Goal: Task Accomplishment & Management: Use online tool/utility

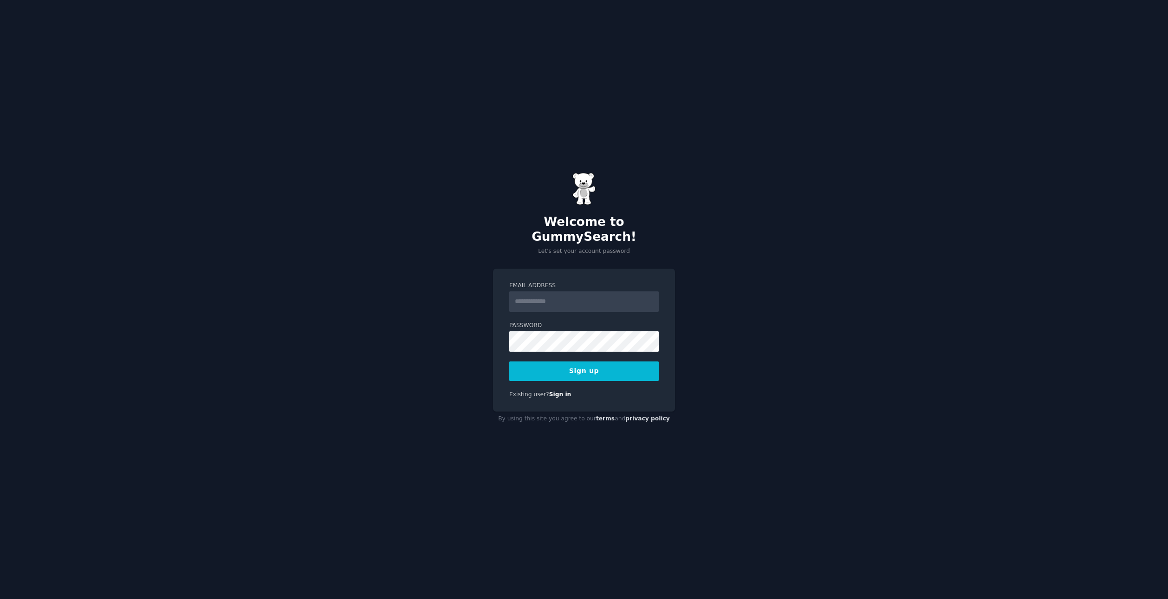
click at [552, 300] on input "Email Address" at bounding box center [584, 302] width 150 height 20
type input "**********"
click at [494, 337] on div "**********" at bounding box center [584, 340] width 182 height 143
click at [596, 364] on button "Sign up" at bounding box center [584, 372] width 150 height 20
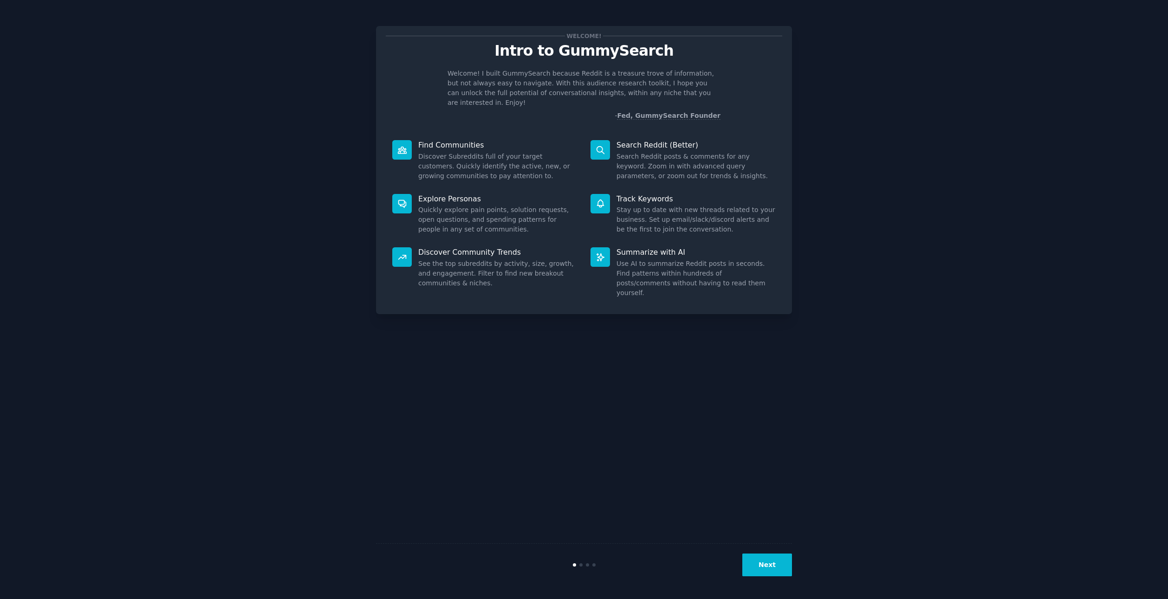
click at [772, 563] on button "Next" at bounding box center [767, 565] width 50 height 23
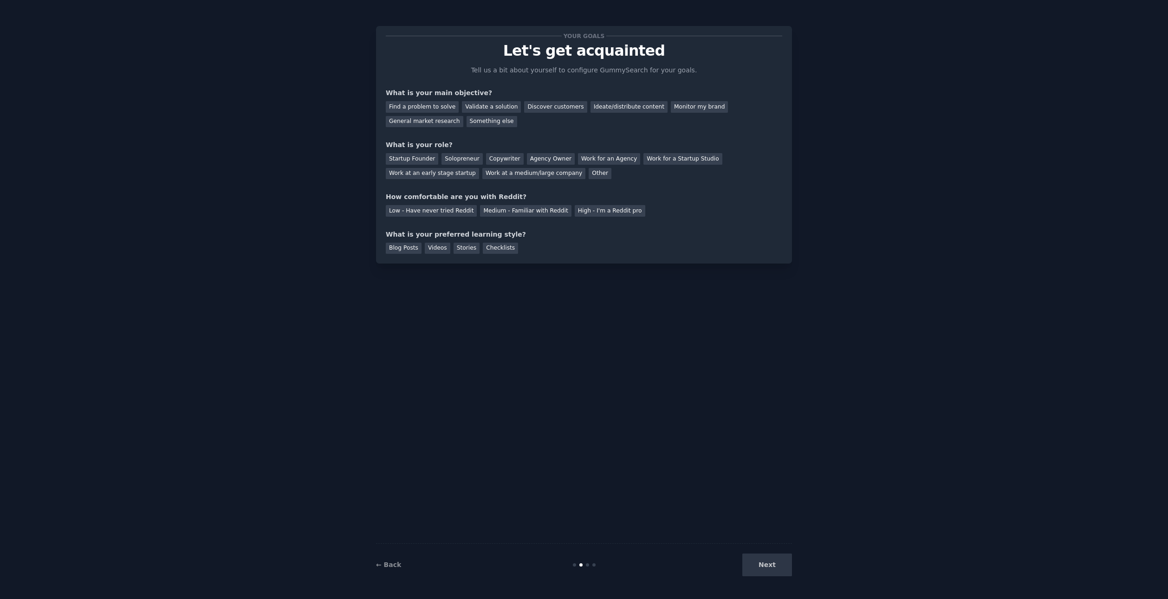
click at [397, 571] on div "← Back Next" at bounding box center [584, 565] width 416 height 43
click at [391, 568] on link "← Back" at bounding box center [388, 564] width 25 height 7
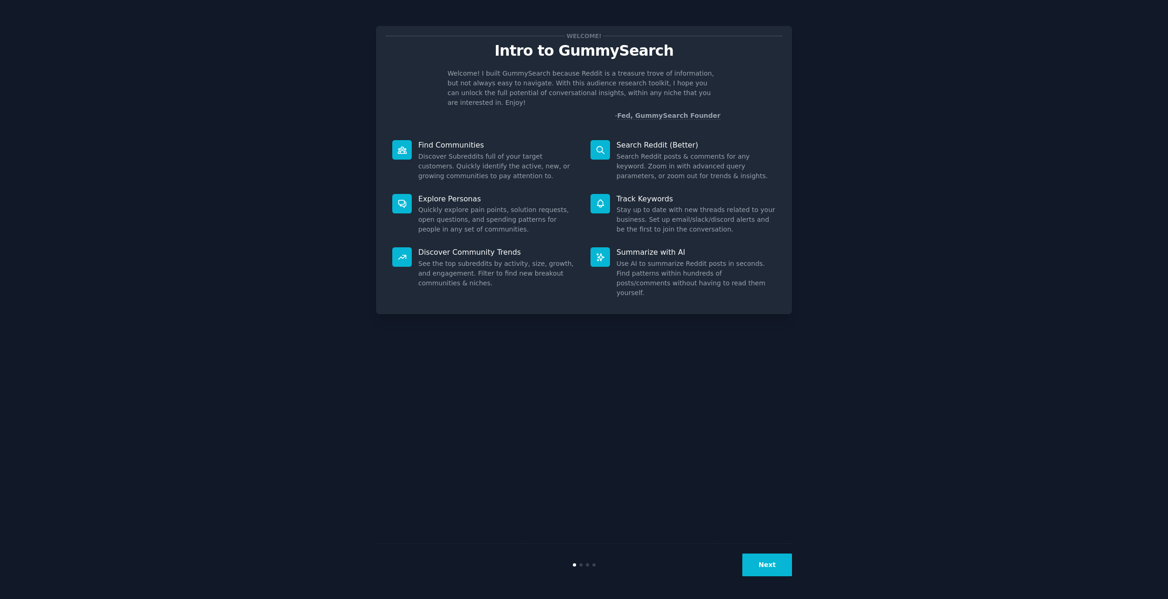
click at [767, 571] on button "Next" at bounding box center [767, 565] width 50 height 23
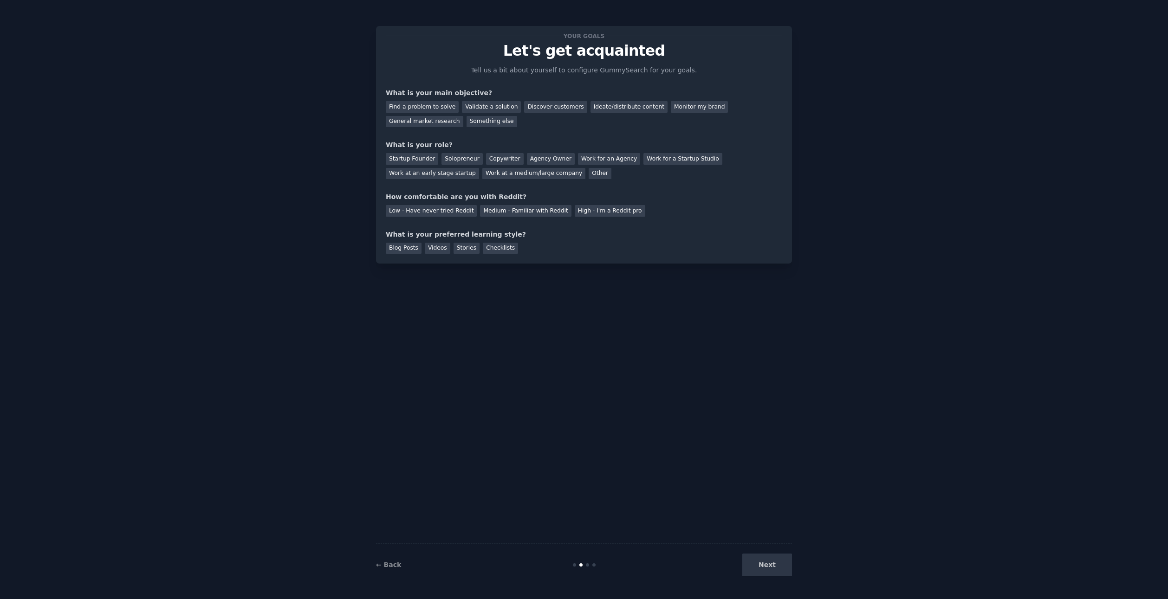
click at [528, 113] on div "Find a problem to solve Validate a solution Discover customers Ideate/distribut…" at bounding box center [584, 112] width 397 height 29
click at [528, 108] on div "Discover customers" at bounding box center [555, 107] width 63 height 12
click at [477, 108] on div "Validate a solution" at bounding box center [491, 107] width 59 height 12
click at [418, 108] on div "Find a problem to solve" at bounding box center [422, 107] width 73 height 12
click at [434, 123] on div "General market research" at bounding box center [425, 122] width 78 height 12
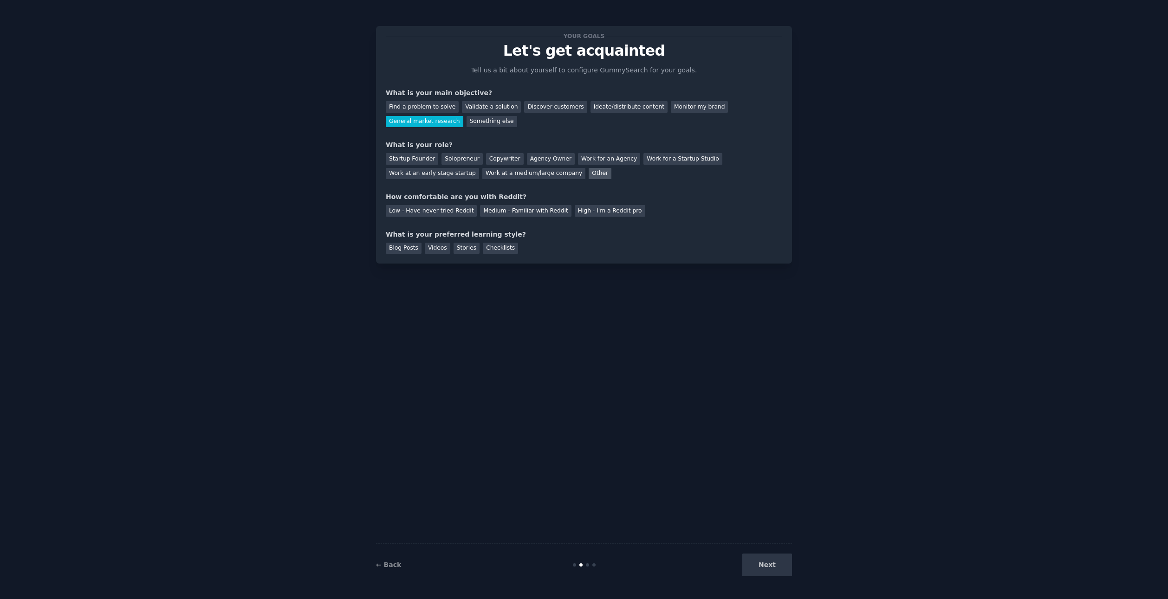
click at [592, 172] on div "Other" at bounding box center [600, 174] width 23 height 12
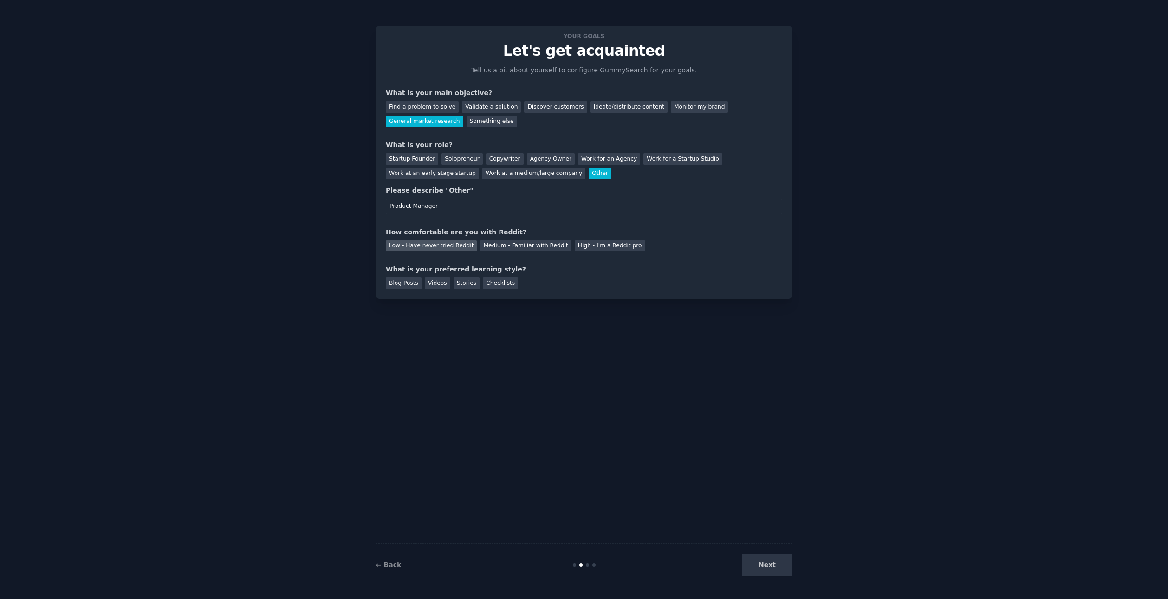
type input "Product Manager"
click at [453, 244] on div "Low - Have never tried Reddit" at bounding box center [431, 247] width 91 height 12
click at [498, 282] on div "Checklists" at bounding box center [500, 284] width 35 height 12
click at [774, 567] on button "Next" at bounding box center [767, 565] width 50 height 23
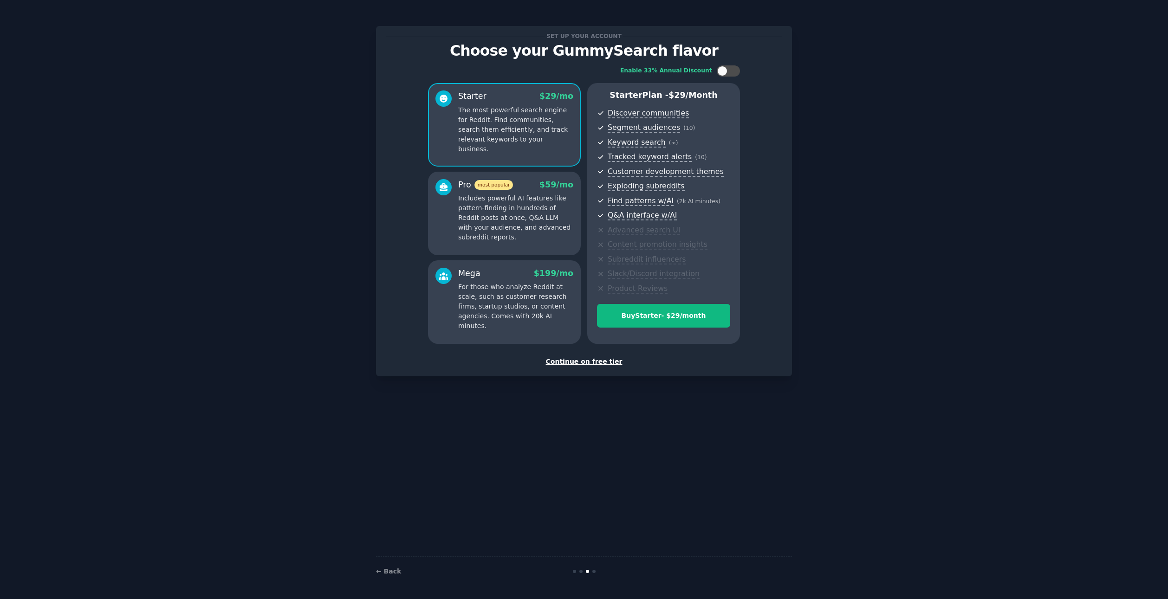
click at [568, 361] on div "Continue on free tier" at bounding box center [584, 362] width 397 height 10
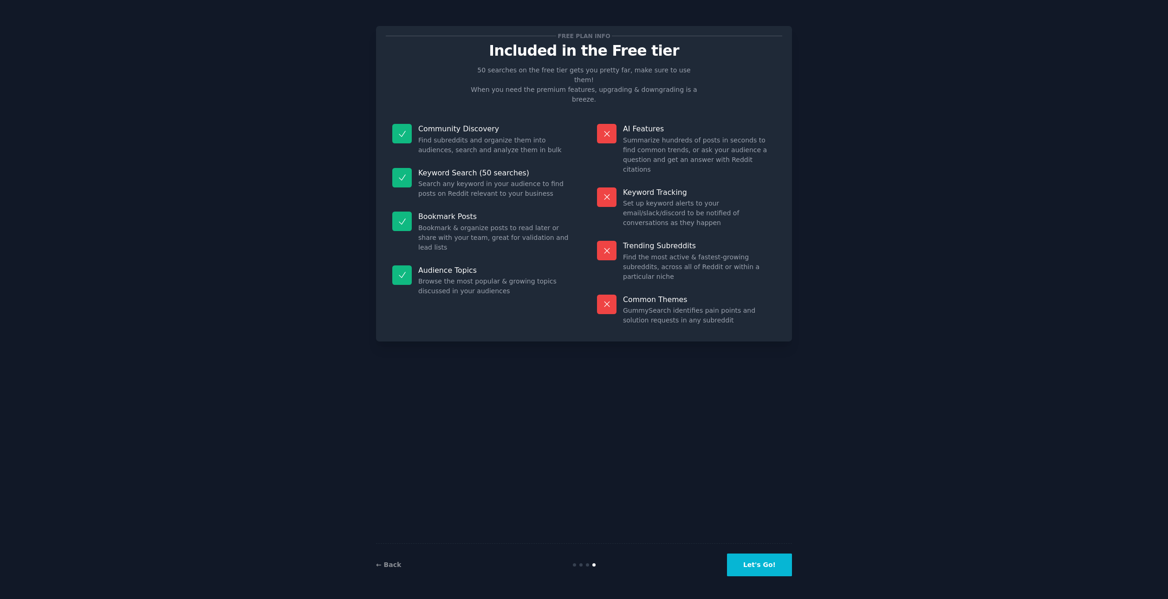
click at [761, 566] on button "Let's Go!" at bounding box center [759, 565] width 65 height 23
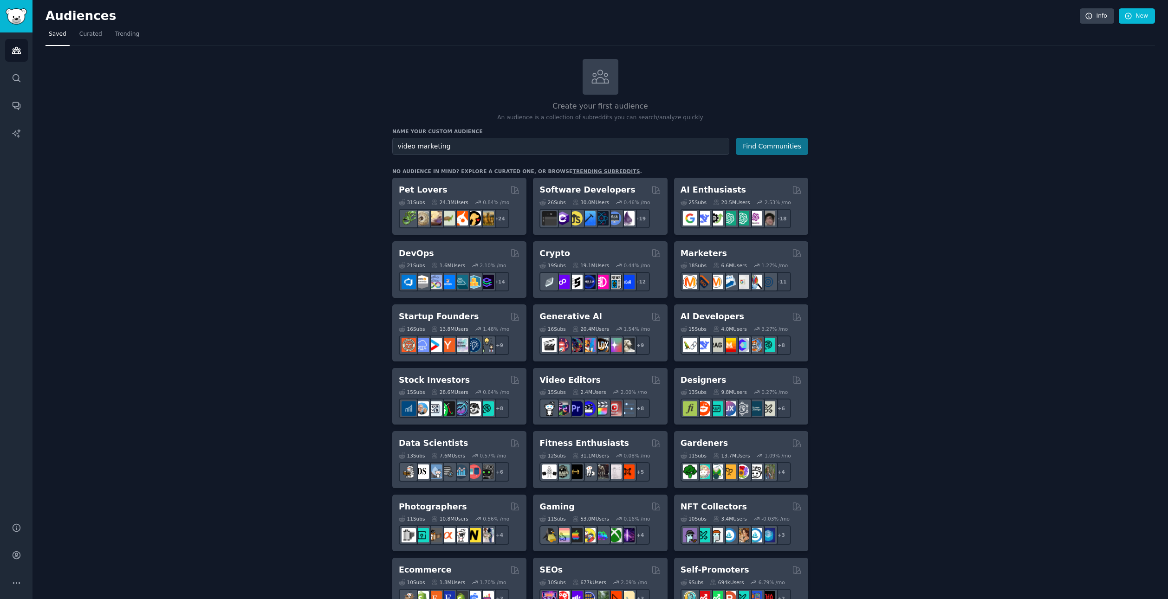
type input "video marketing"
click at [770, 149] on button "Find Communities" at bounding box center [772, 146] width 72 height 17
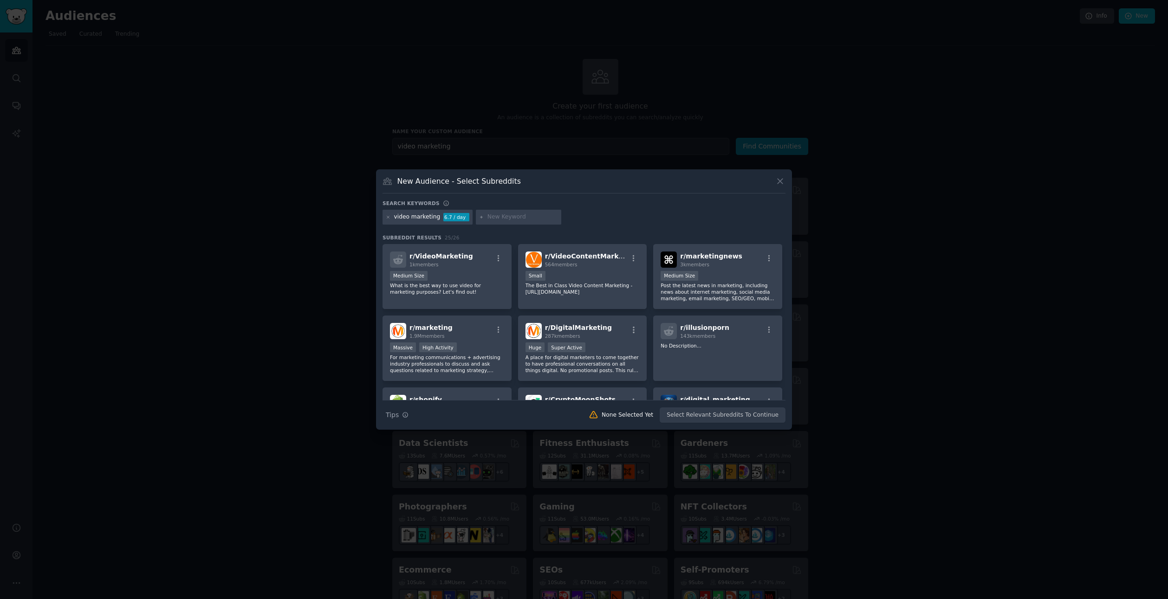
click at [979, 162] on div at bounding box center [584, 299] width 1168 height 599
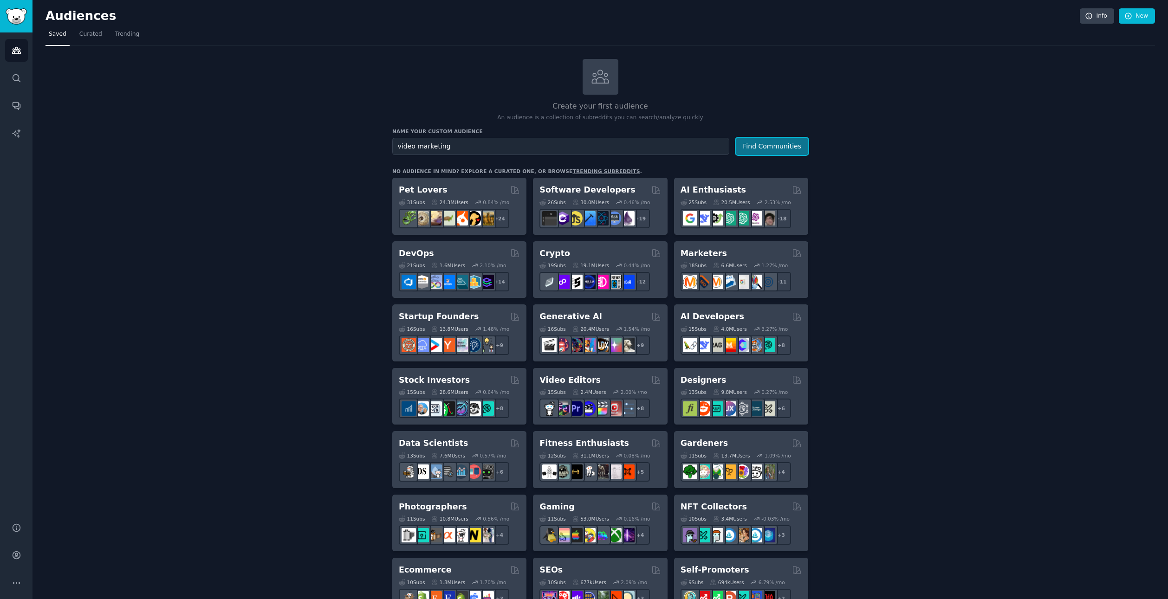
click at [779, 150] on button "Find Communities" at bounding box center [772, 146] width 72 height 17
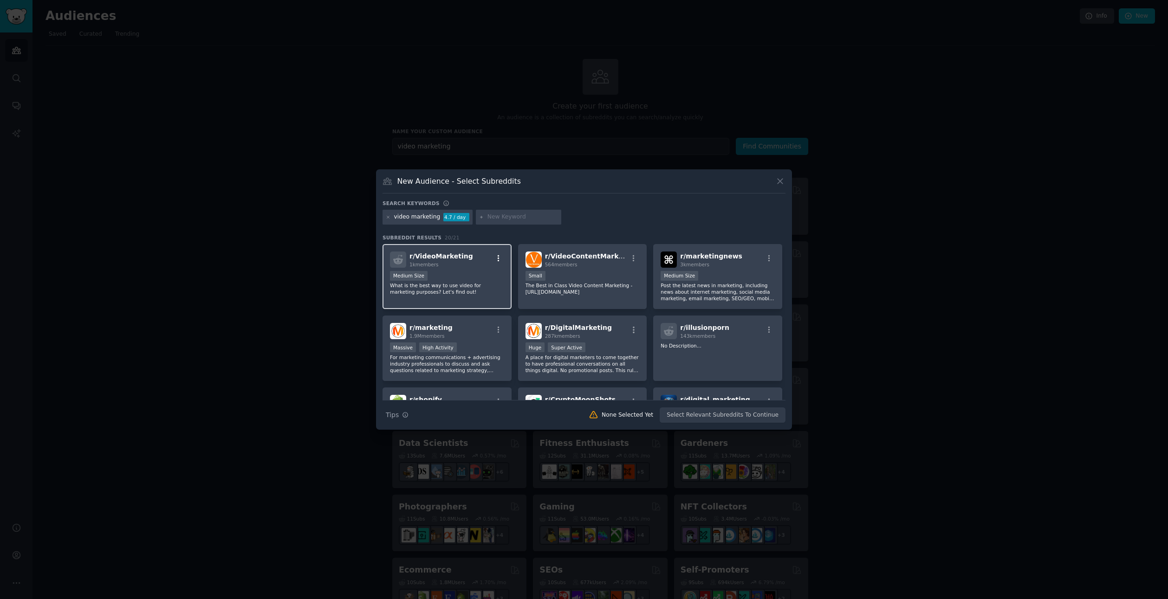
click at [496, 260] on icon "button" at bounding box center [499, 258] width 8 height 8
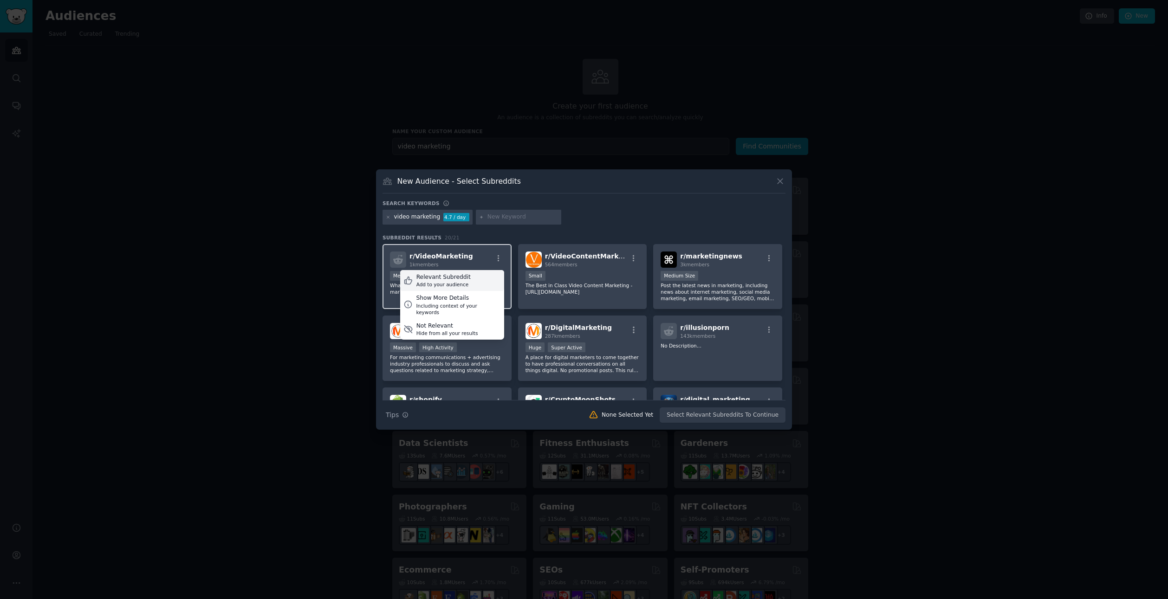
click at [464, 279] on div "Relevant Subreddit" at bounding box center [444, 277] width 54 height 8
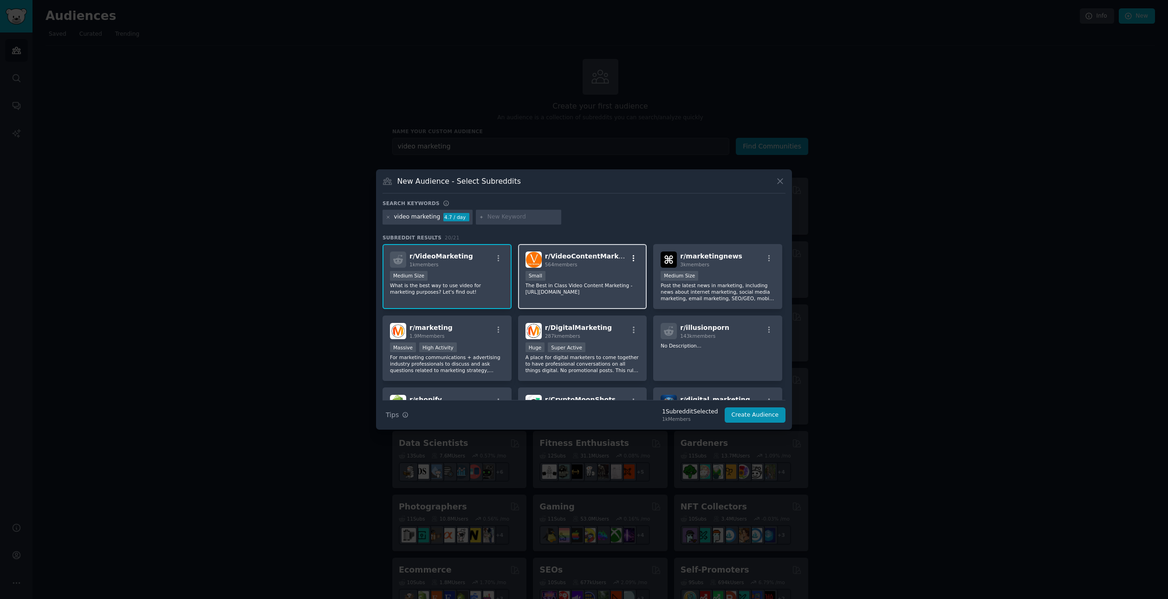
click at [630, 258] on icon "button" at bounding box center [634, 258] width 8 height 8
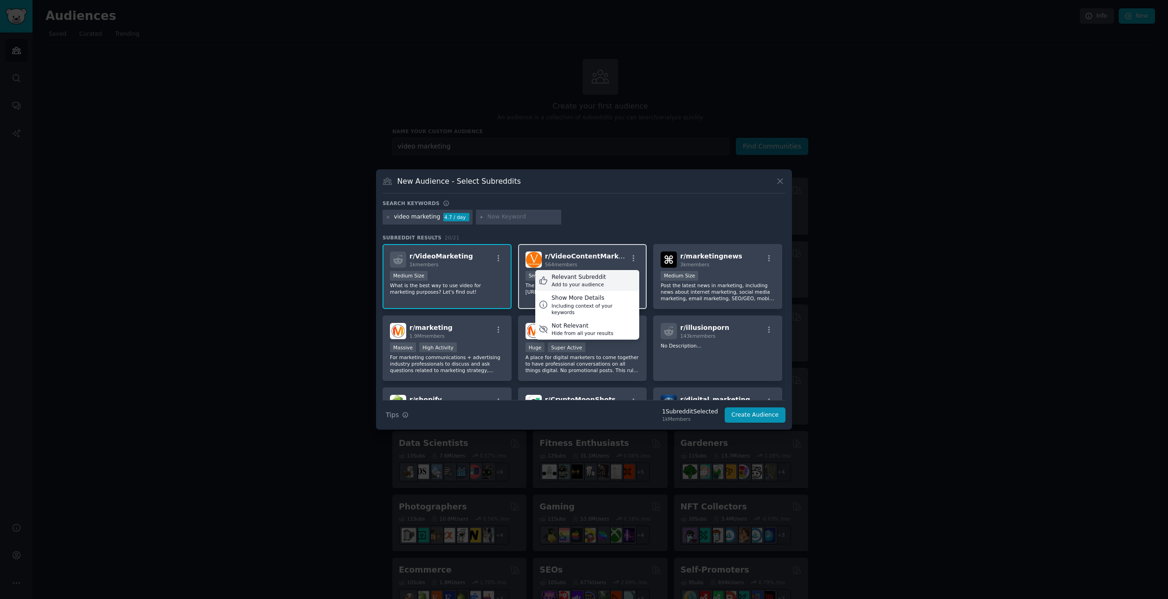
click at [600, 280] on div "Relevant Subreddit" at bounding box center [579, 277] width 54 height 8
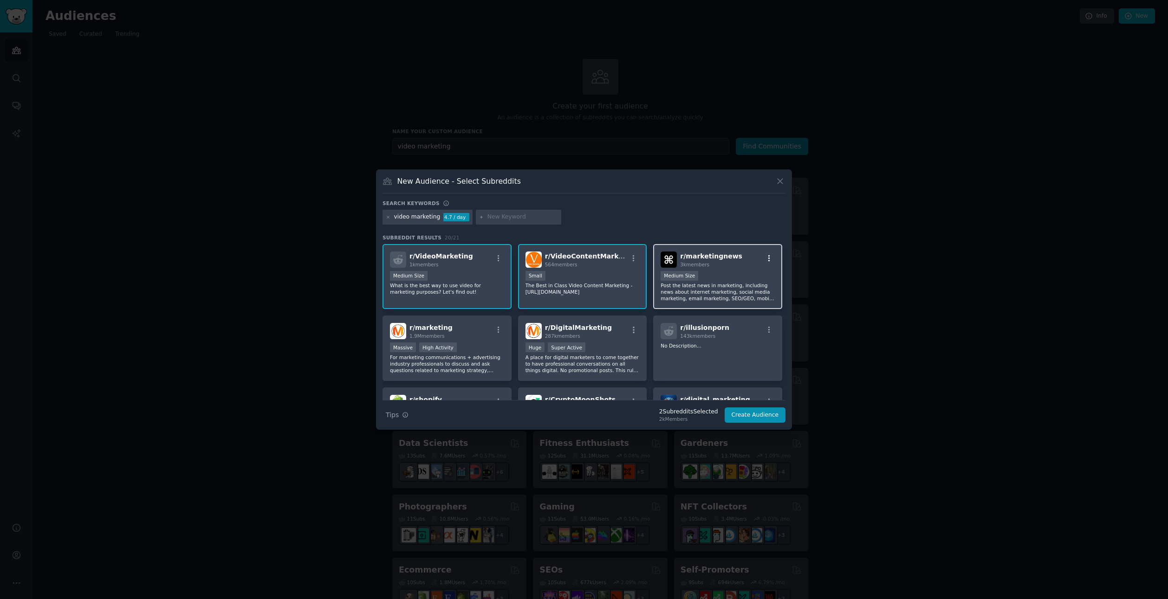
click at [766, 255] on icon "button" at bounding box center [769, 258] width 8 height 8
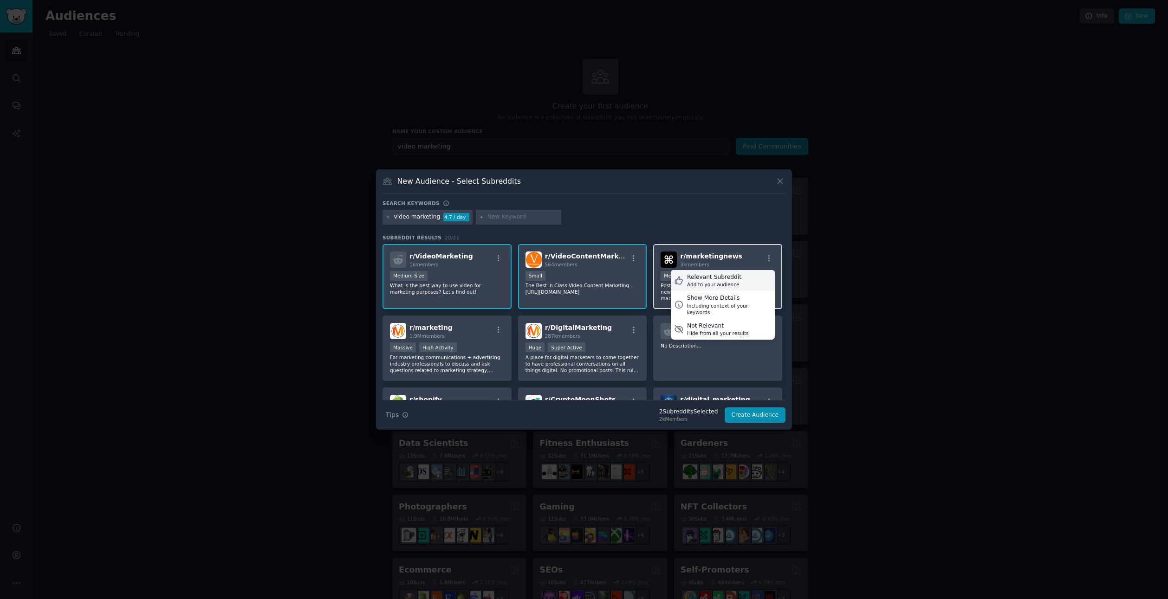
click at [732, 278] on div "Relevant Subreddit" at bounding box center [714, 277] width 54 height 8
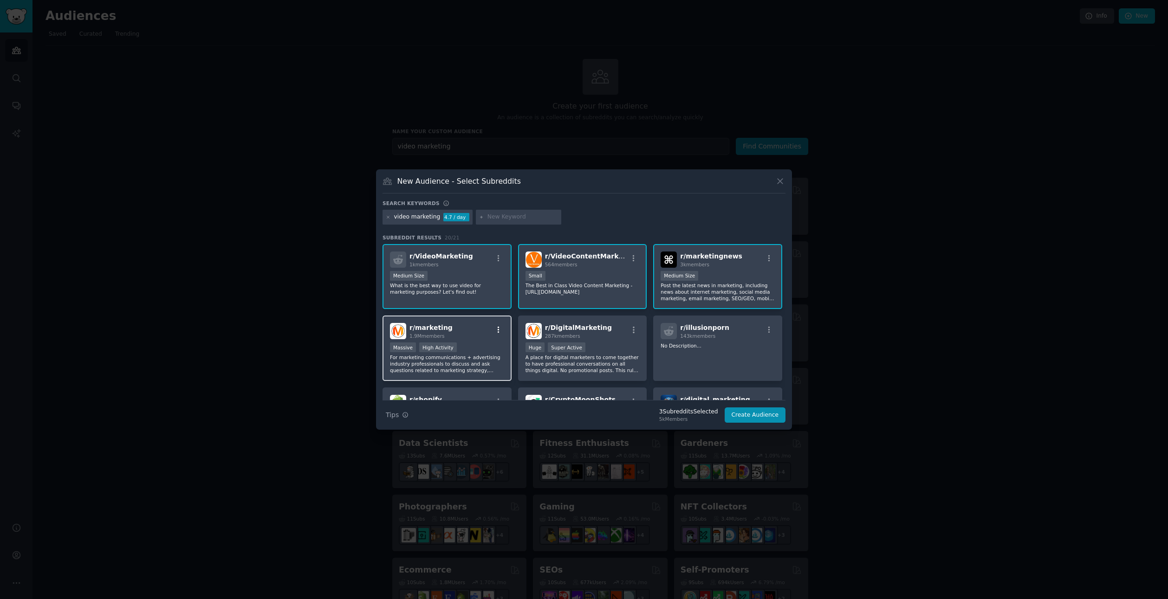
click at [496, 327] on icon "button" at bounding box center [499, 330] width 8 height 8
click at [477, 346] on div "Relevant Subreddit Add to your audience" at bounding box center [452, 352] width 104 height 21
click at [630, 329] on icon "button" at bounding box center [634, 330] width 8 height 8
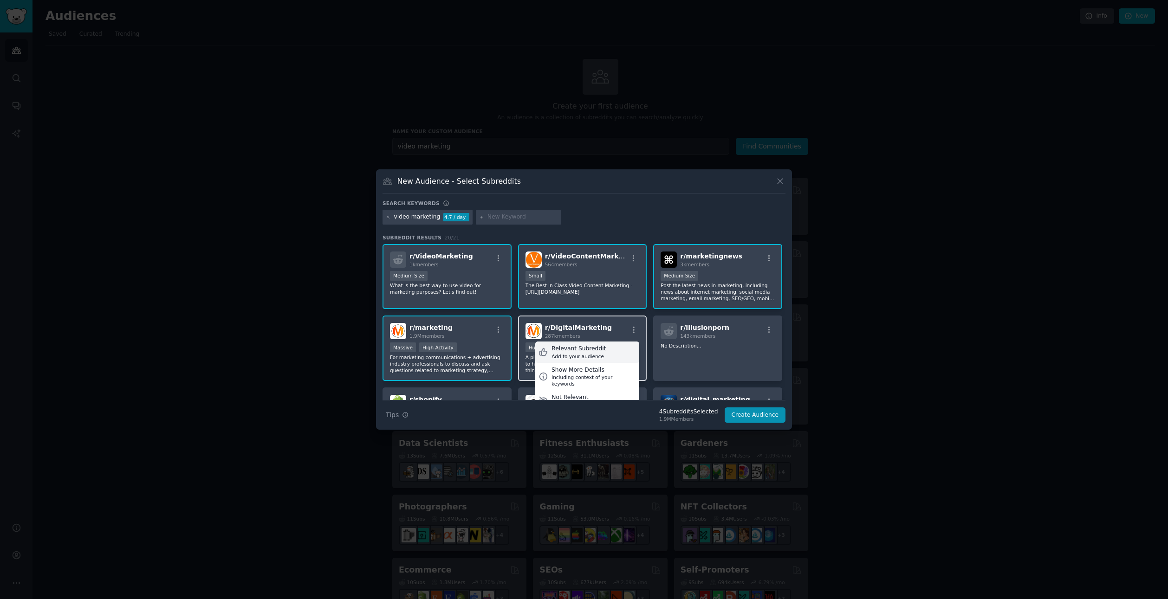
click at [606, 348] on div "Relevant Subreddit Add to your audience" at bounding box center [587, 352] width 104 height 21
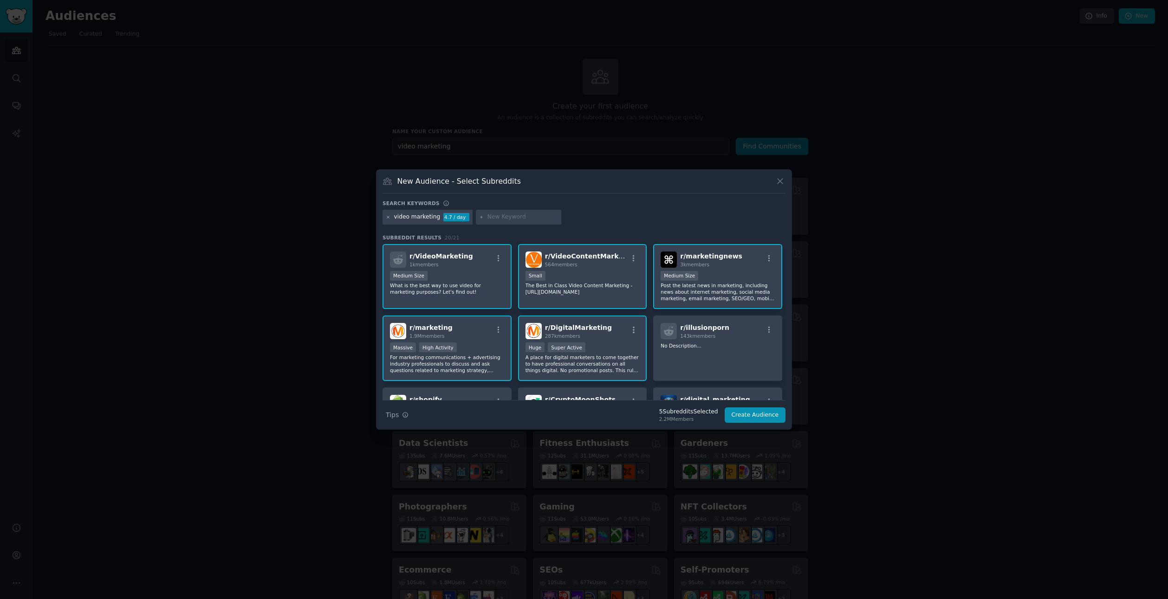
click at [387, 215] on icon at bounding box center [388, 217] width 5 height 5
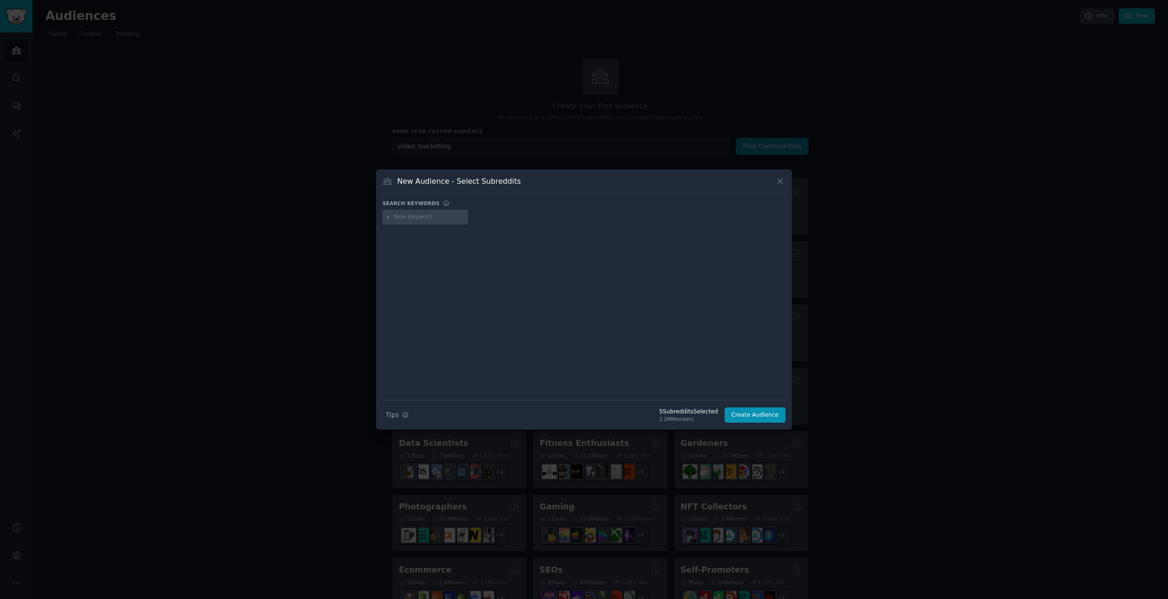
click at [403, 216] on input "text" at bounding box center [429, 217] width 71 height 8
type input "real estate"
click at [389, 216] on icon at bounding box center [388, 217] width 5 height 5
click at [430, 217] on input "real estate" at bounding box center [429, 217] width 71 height 8
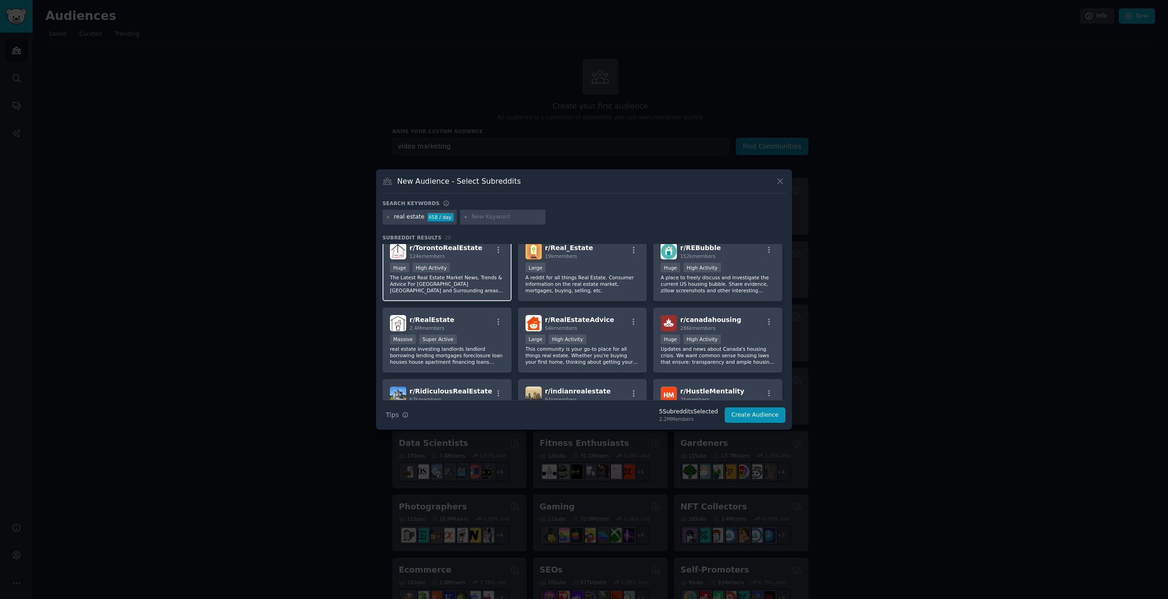
scroll to position [81, 0]
click at [631, 320] on icon "button" at bounding box center [634, 321] width 8 height 8
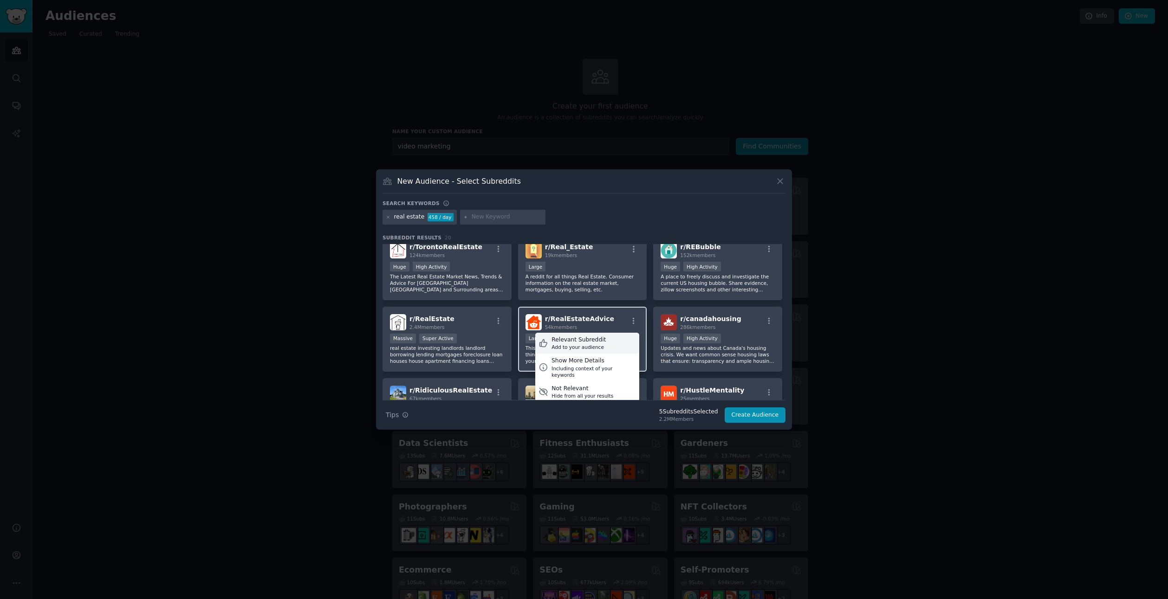
click at [597, 344] on div "Add to your audience" at bounding box center [579, 347] width 54 height 7
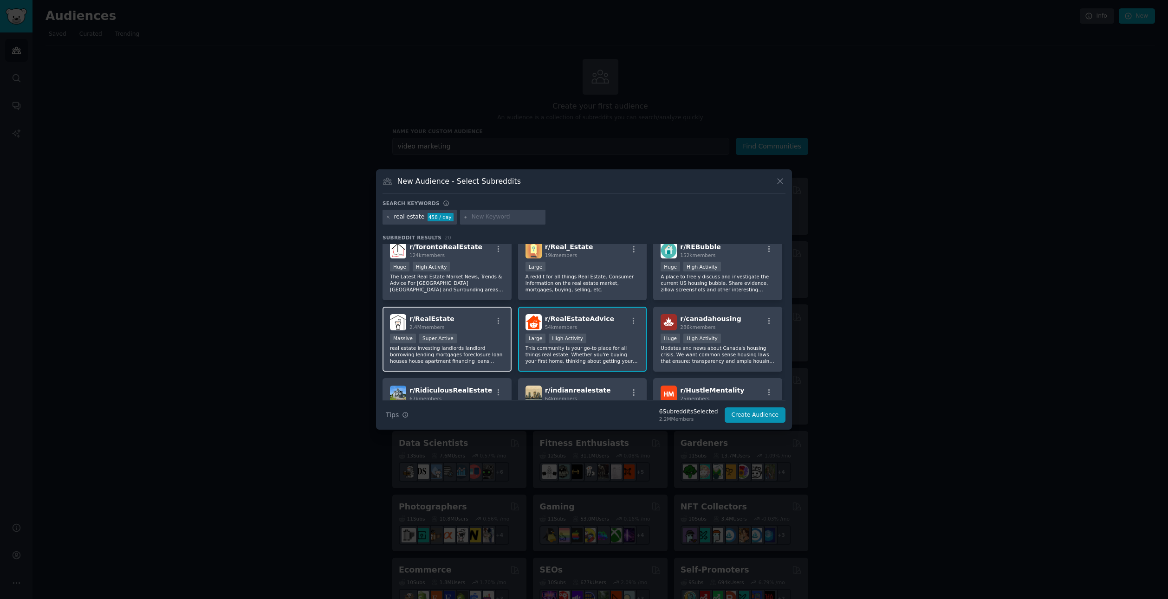
click at [495, 315] on div "r/ RealEstate 2.4M members" at bounding box center [447, 322] width 114 height 16
click at [497, 319] on icon "button" at bounding box center [499, 321] width 8 height 8
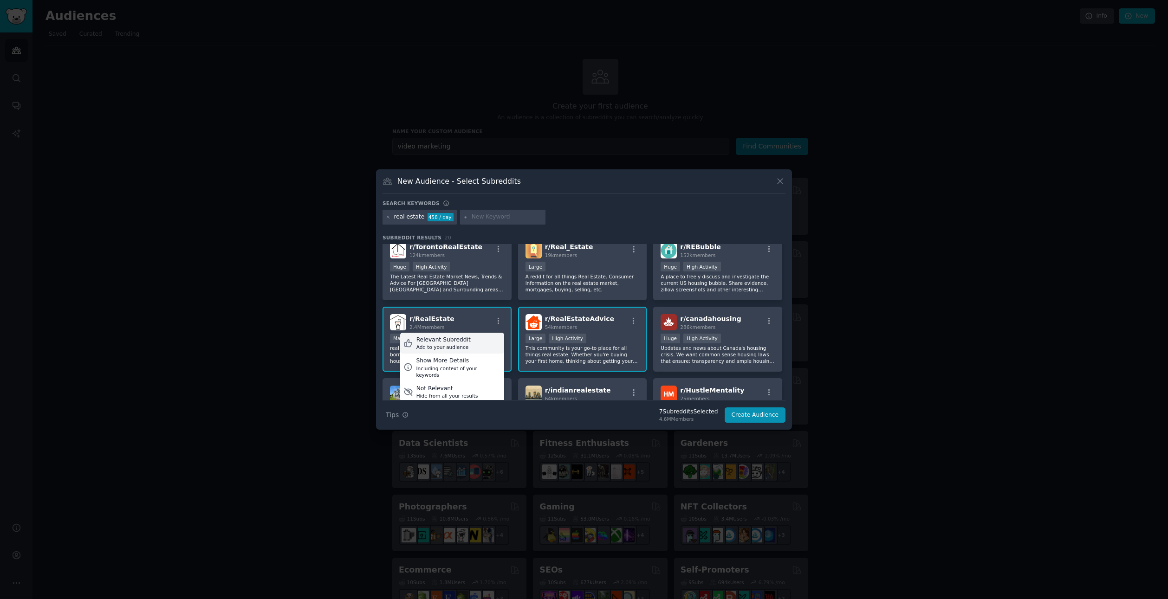
click at [471, 341] on div "Relevant Subreddit Add to your audience" at bounding box center [452, 343] width 104 height 21
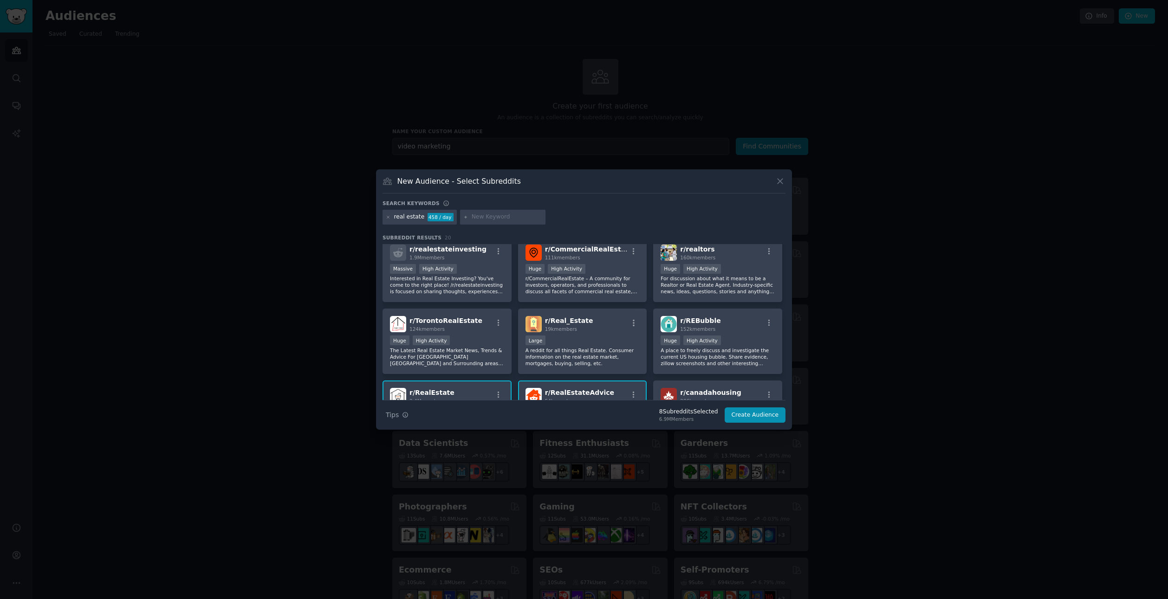
scroll to position [0, 0]
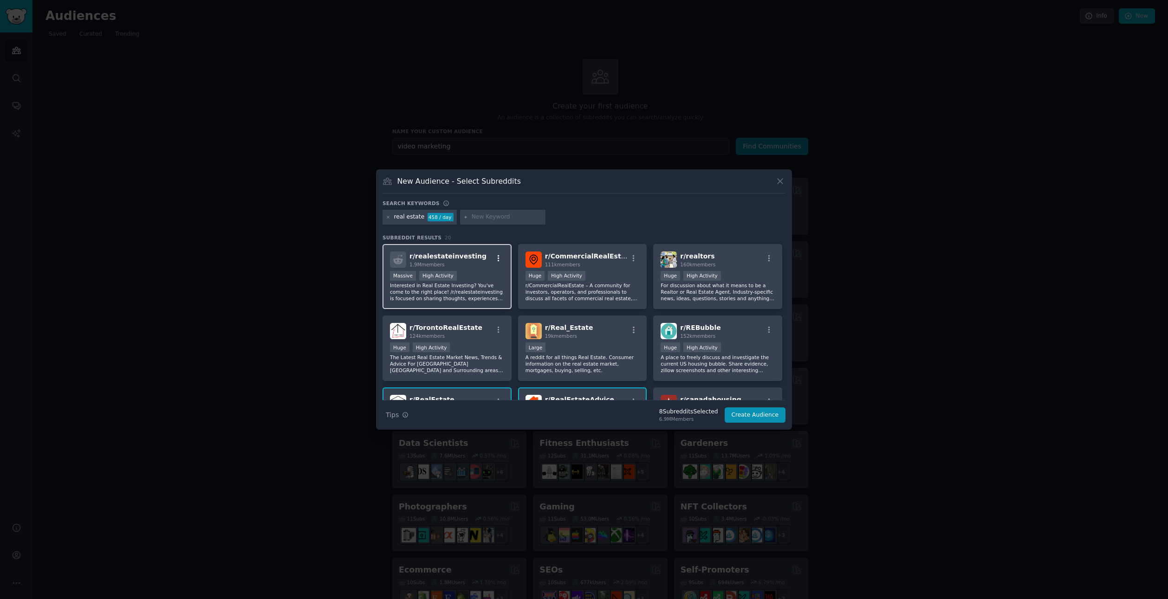
click at [499, 256] on icon "button" at bounding box center [499, 258] width 8 height 8
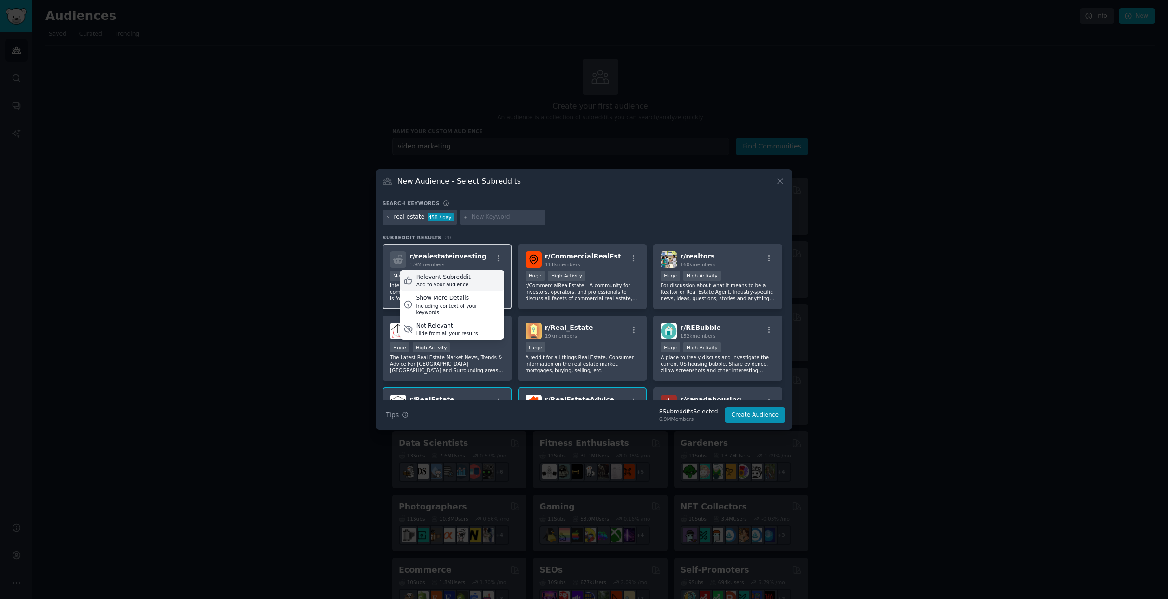
click at [479, 278] on div "Relevant Subreddit Add to your audience" at bounding box center [452, 280] width 104 height 21
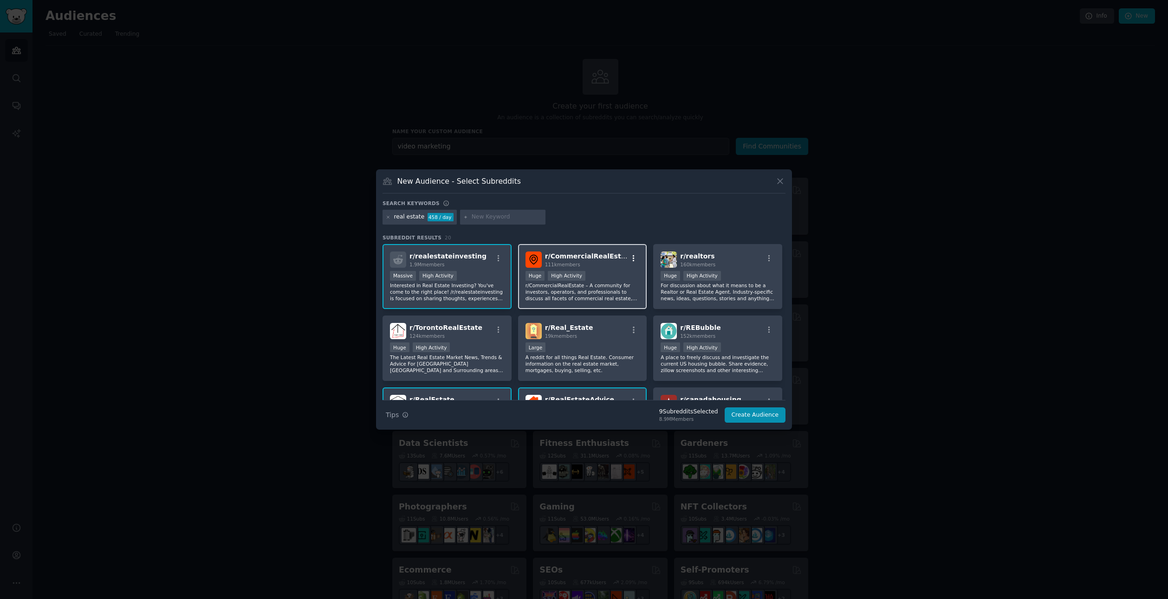
click at [630, 255] on icon "button" at bounding box center [634, 258] width 8 height 8
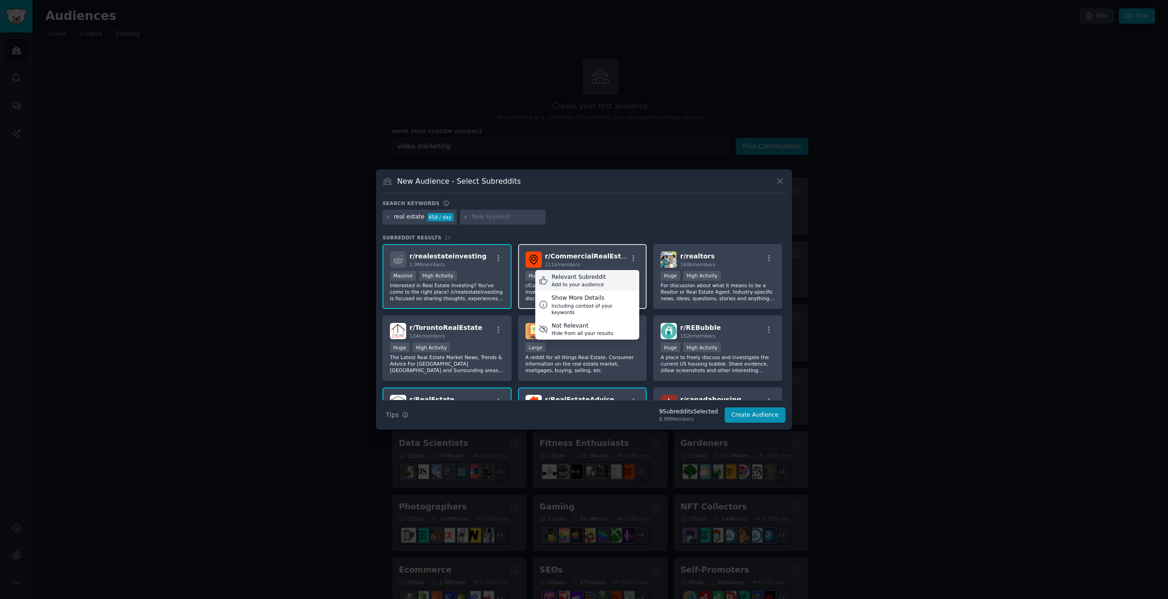
click at [619, 278] on div "Relevant Subreddit Add to your audience" at bounding box center [587, 280] width 104 height 21
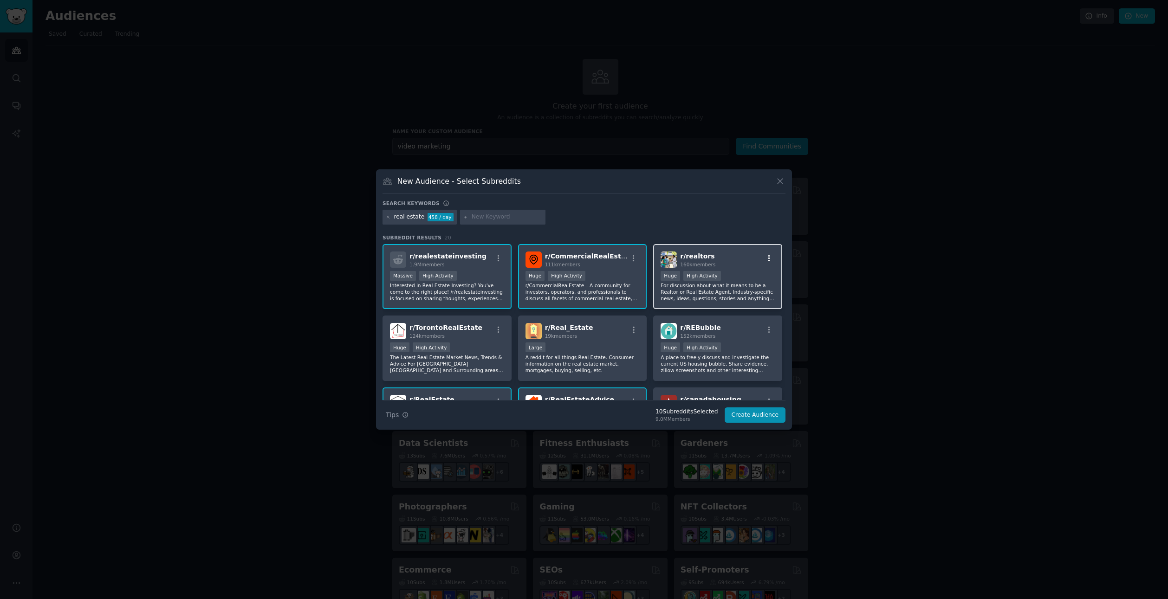
click at [766, 254] on icon "button" at bounding box center [769, 258] width 8 height 8
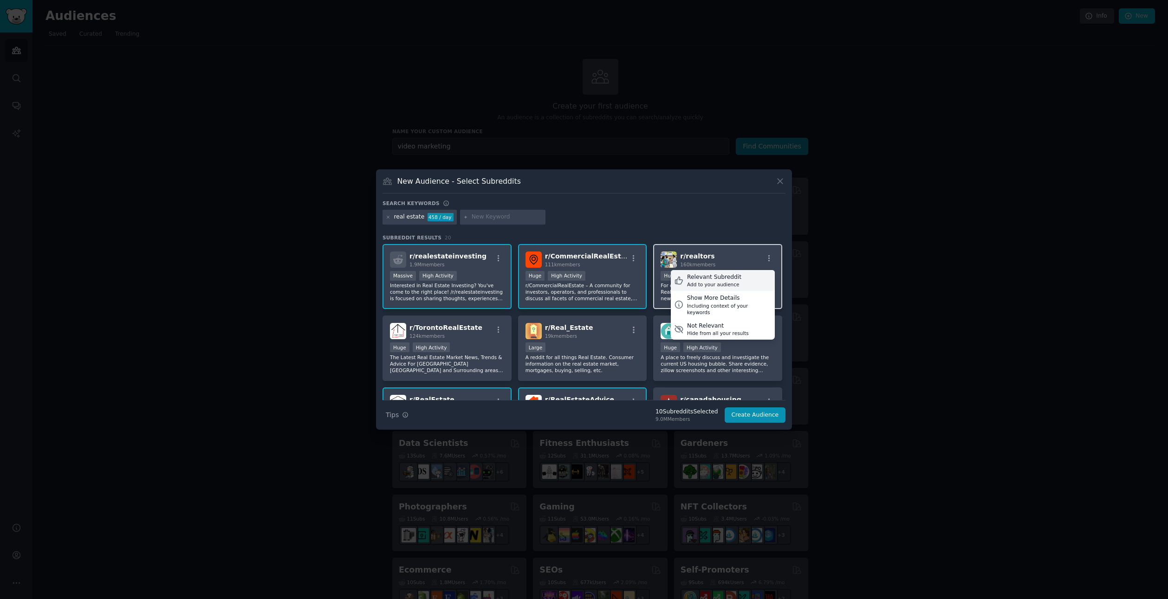
click at [737, 280] on div "Relevant Subreddit Add to your audience" at bounding box center [723, 280] width 104 height 21
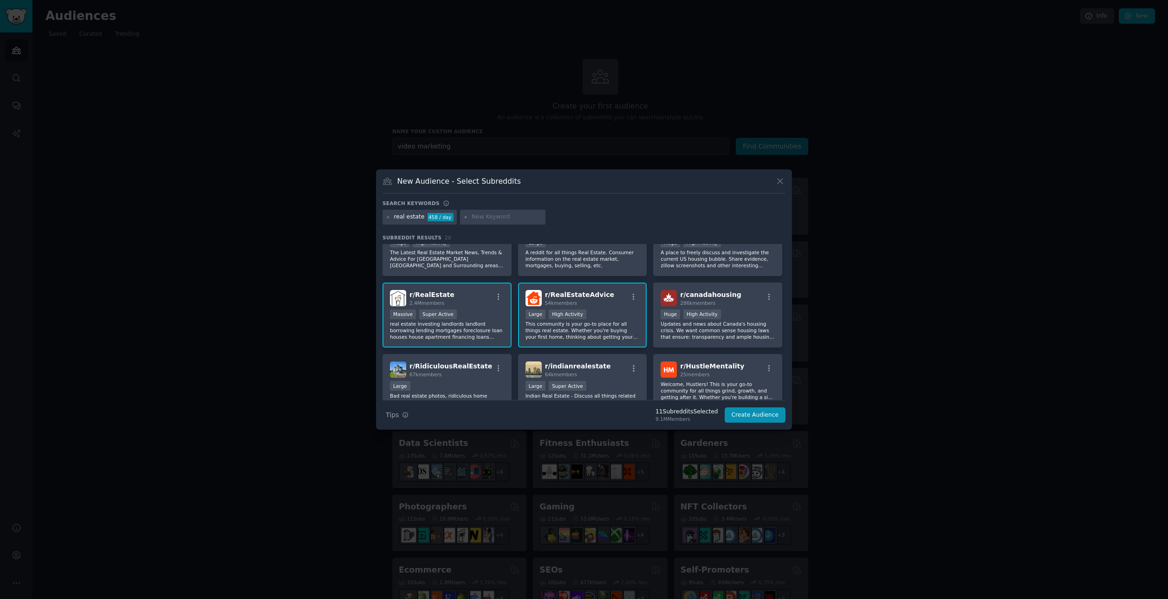
scroll to position [106, 0]
click at [636, 294] on icon "button" at bounding box center [634, 296] width 8 height 8
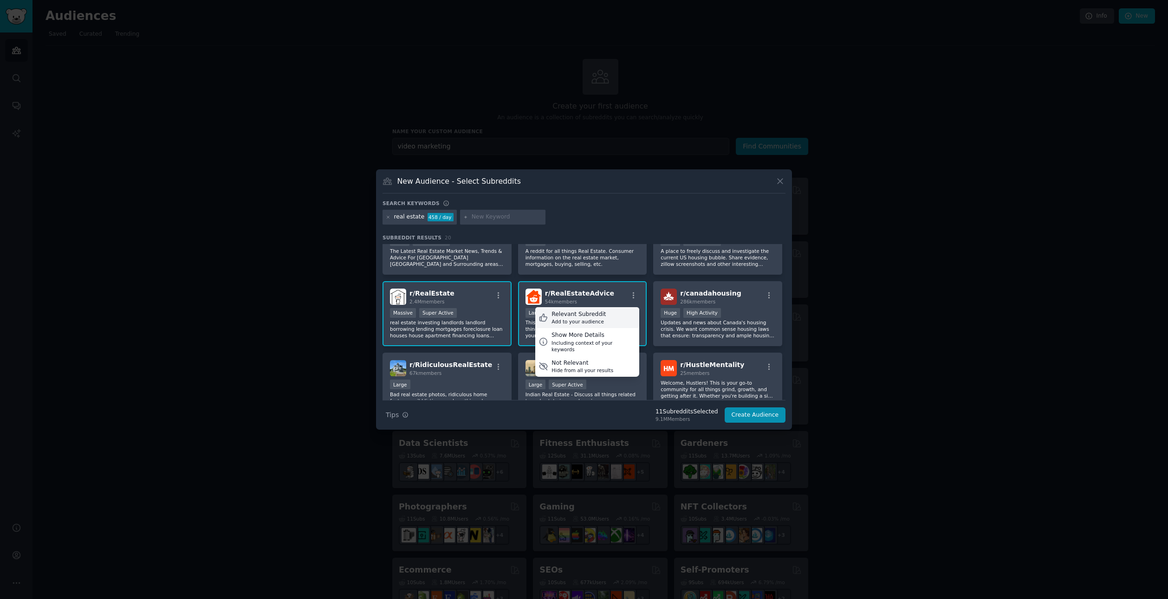
click at [615, 315] on div "Relevant Subreddit Add to your audience" at bounding box center [587, 317] width 104 height 21
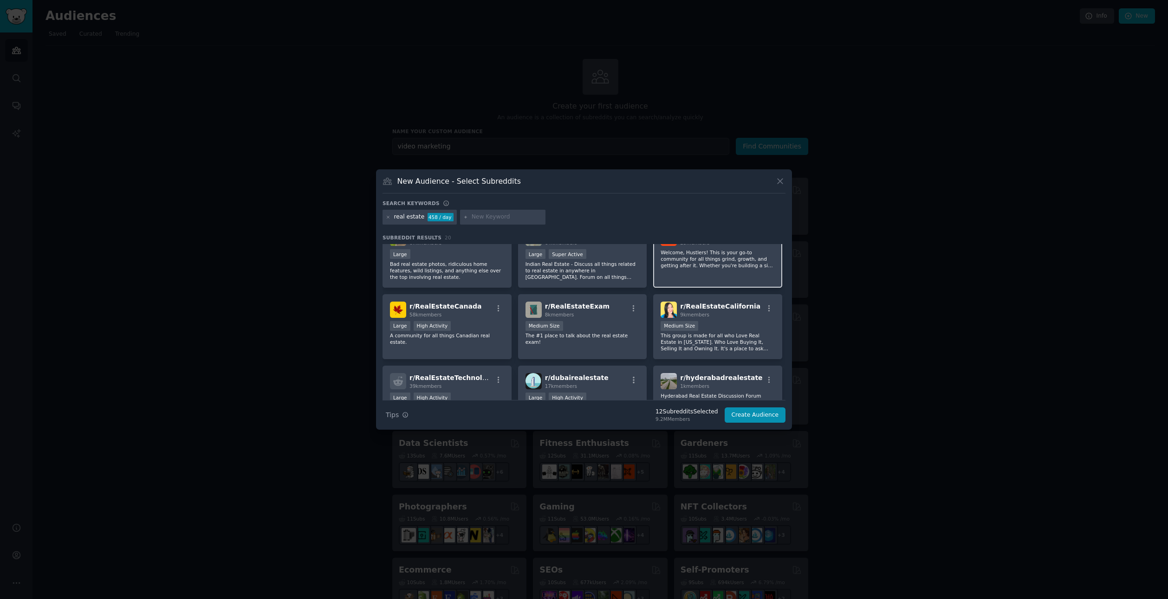
scroll to position [237, 0]
click at [768, 308] on icon "button" at bounding box center [769, 308] width 2 height 7
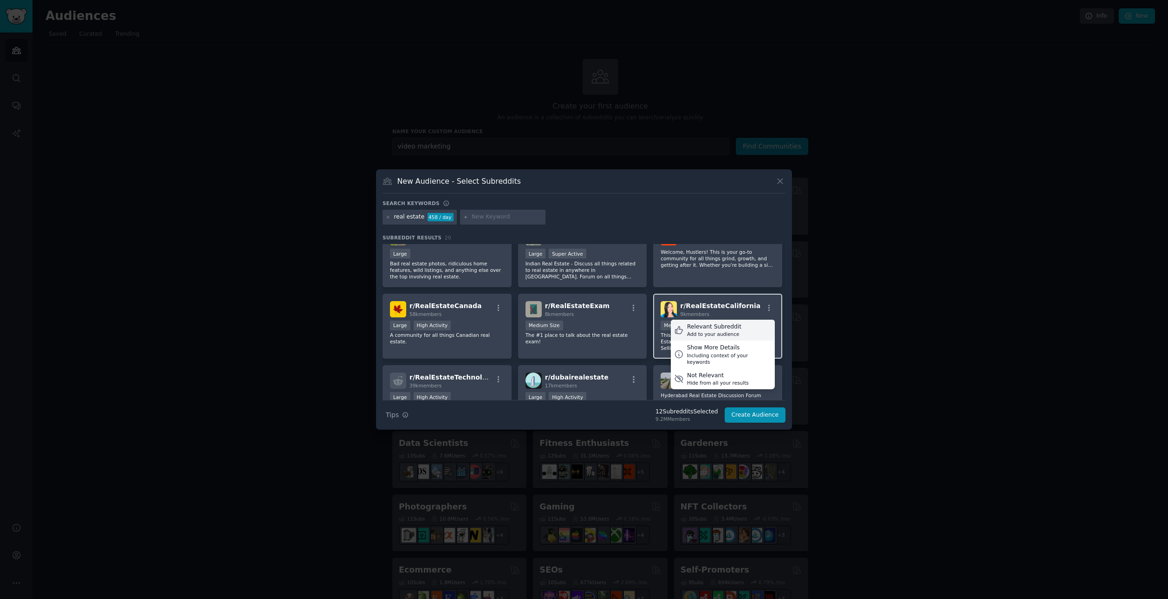
click at [742, 327] on div "Relevant Subreddit Add to your audience" at bounding box center [723, 330] width 104 height 21
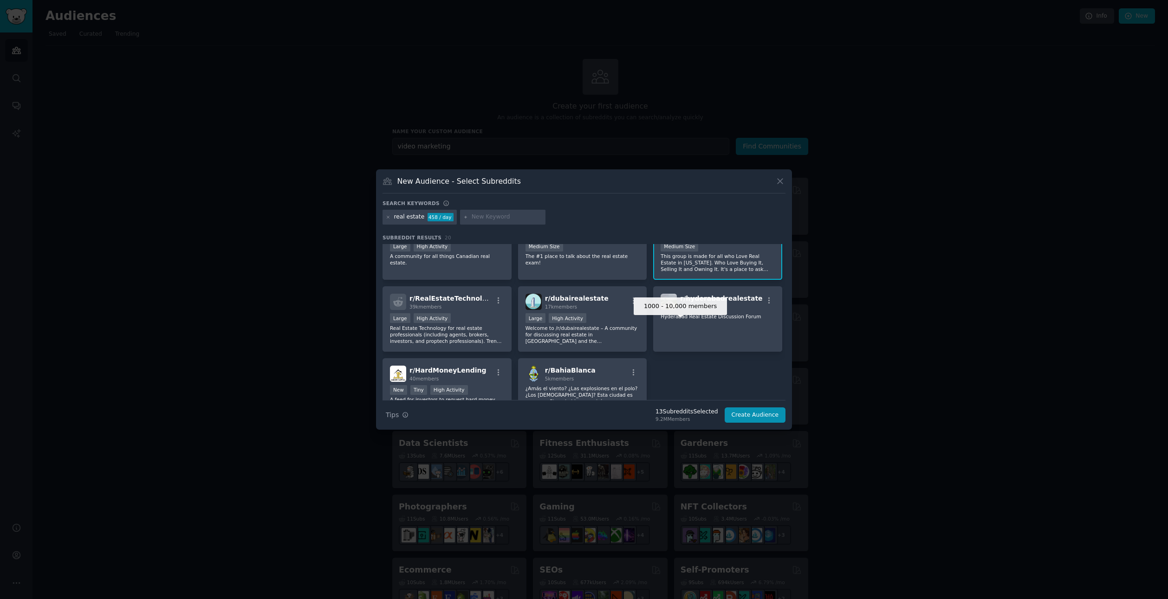
scroll to position [317, 0]
click at [784, 176] on icon at bounding box center [780, 181] width 10 height 10
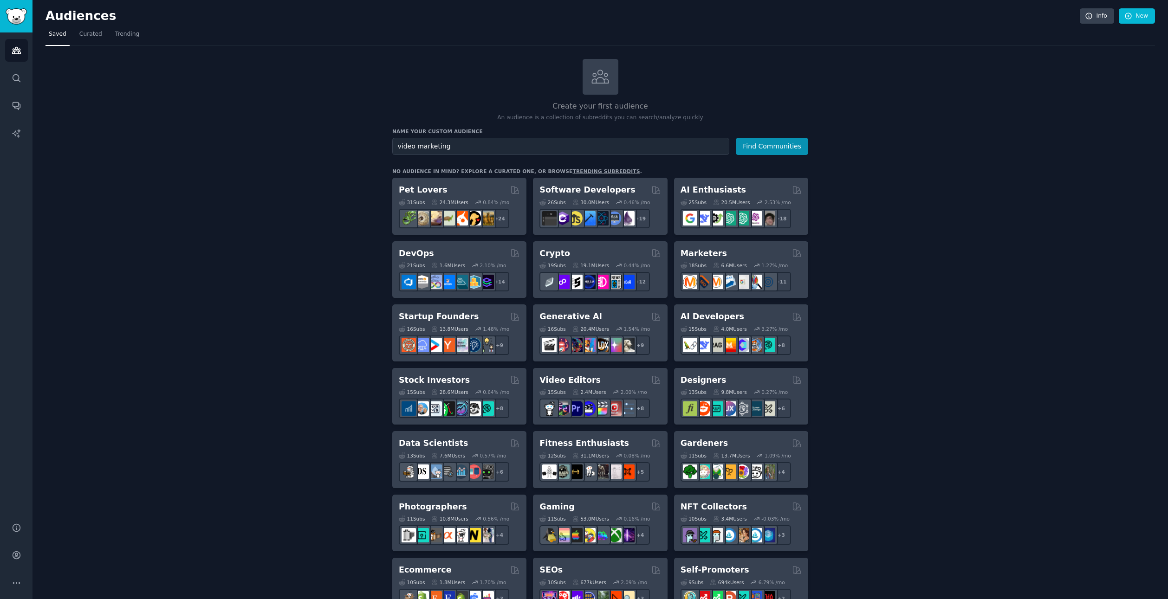
click at [913, 231] on div "Create your first audience An audience is a collection of subreddits you can se…" at bounding box center [601, 564] width 1110 height 1011
click at [17, 136] on icon "Sidebar" at bounding box center [16, 133] width 8 height 8
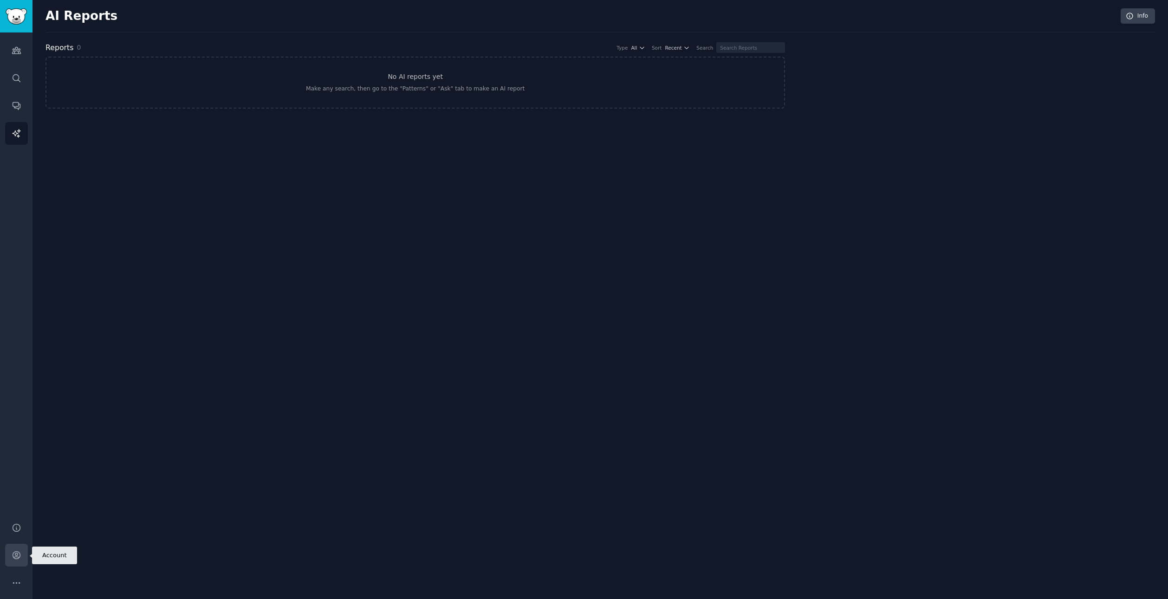
click at [15, 558] on icon "Sidebar" at bounding box center [17, 556] width 10 height 10
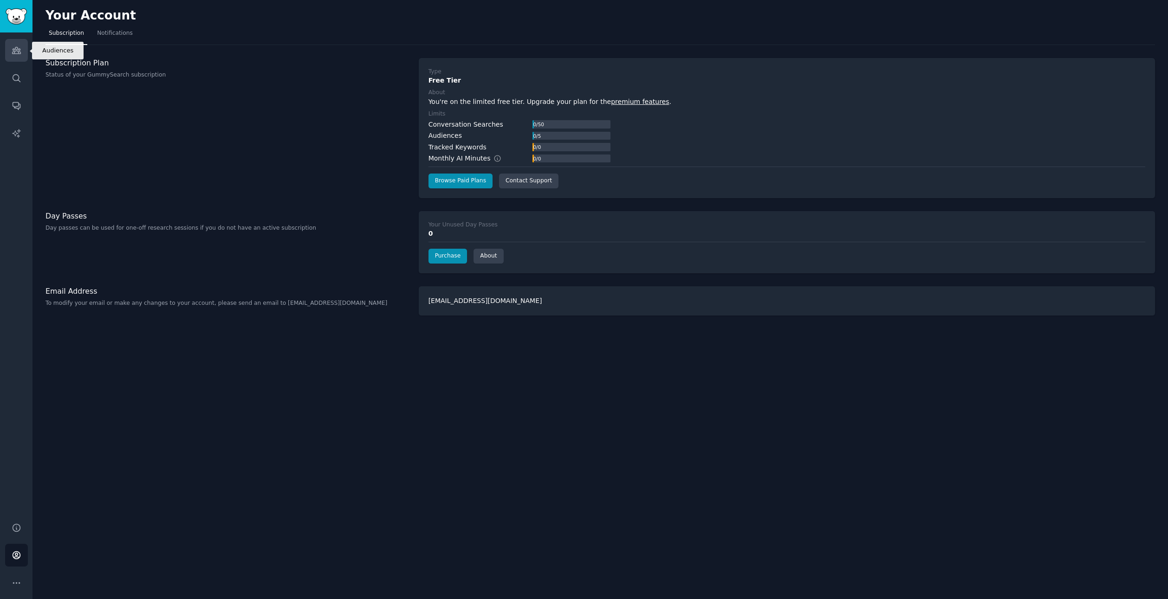
click at [16, 47] on icon "Sidebar" at bounding box center [17, 51] width 10 height 10
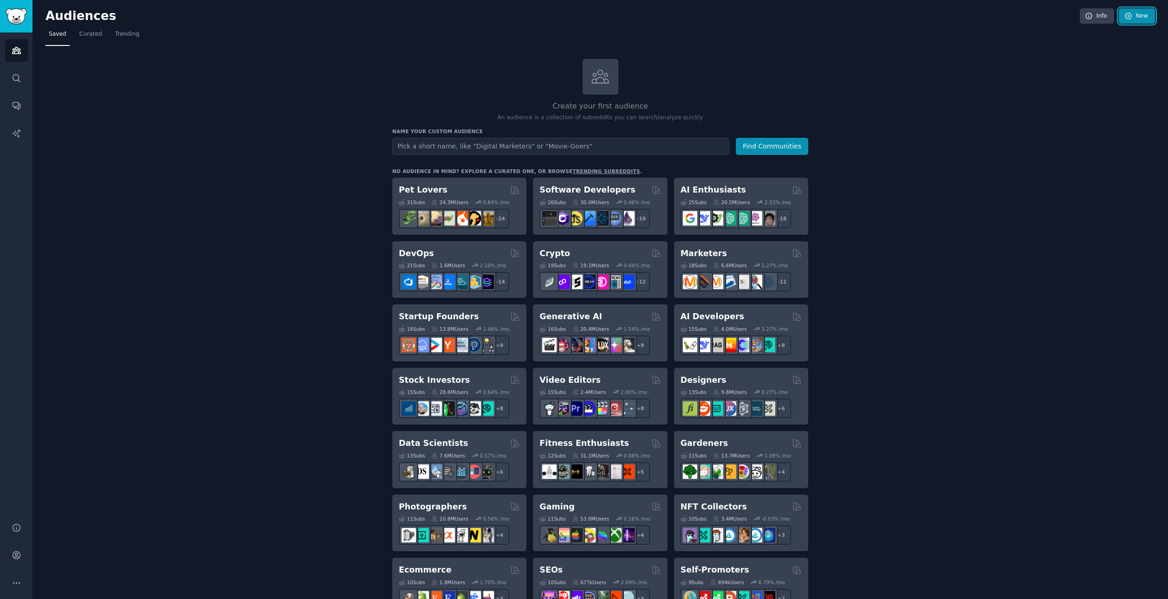
click at [1136, 17] on link "New" at bounding box center [1137, 16] width 36 height 16
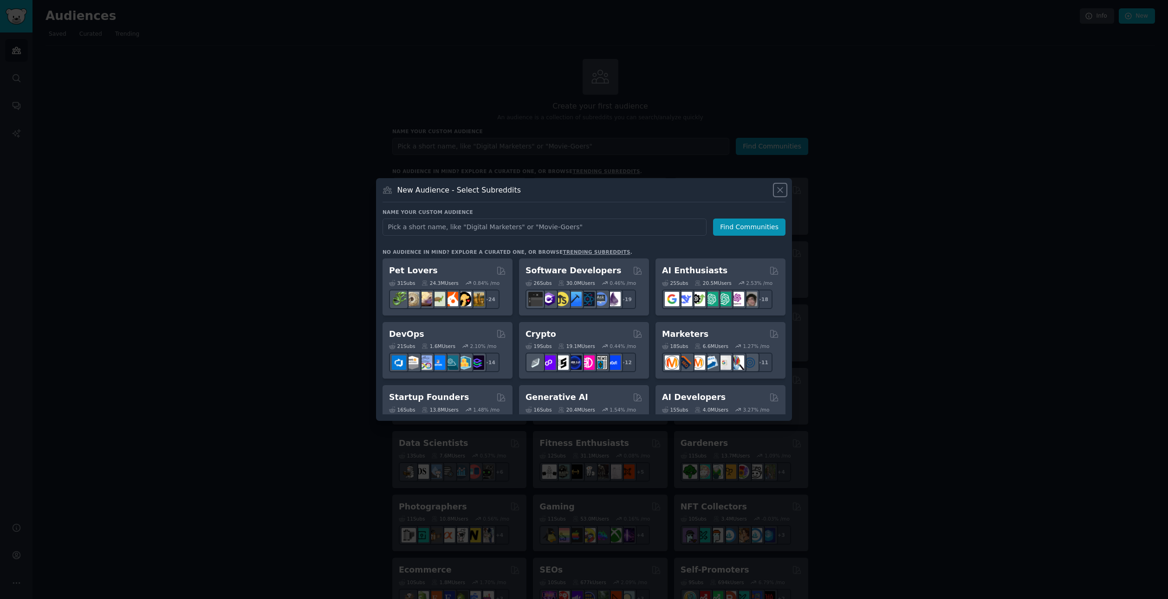
click at [781, 189] on icon at bounding box center [780, 190] width 10 height 10
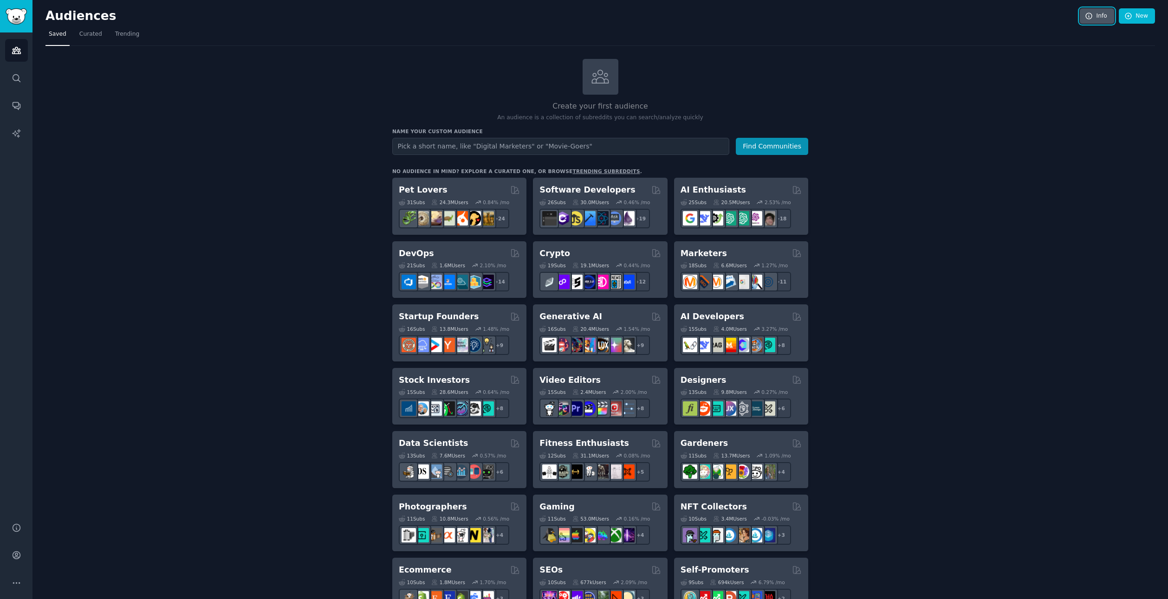
click at [1105, 13] on link "Info" at bounding box center [1097, 16] width 34 height 16
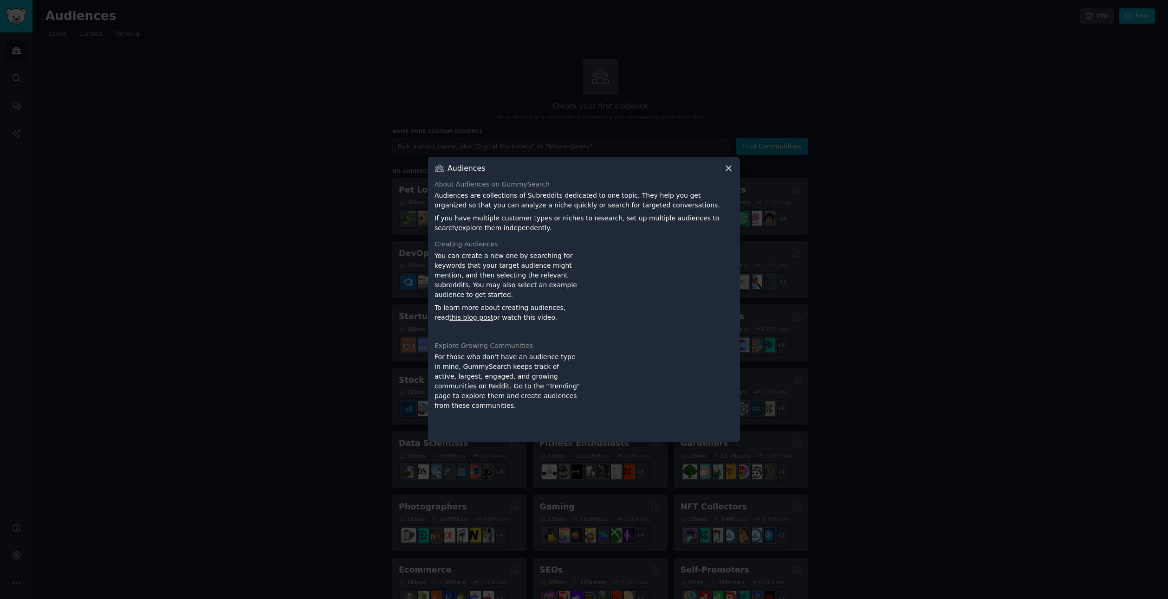
click at [729, 170] on icon at bounding box center [729, 168] width 10 height 10
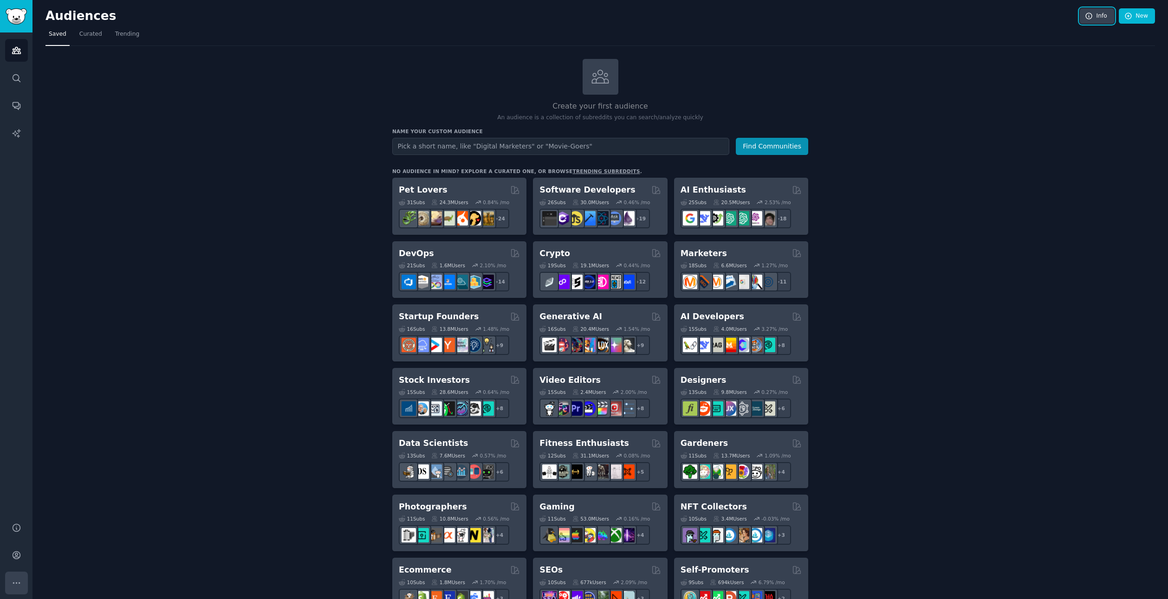
click at [15, 584] on icon "Sidebar" at bounding box center [17, 584] width 10 height 10
click at [15, 554] on icon "Sidebar" at bounding box center [16, 555] width 7 height 7
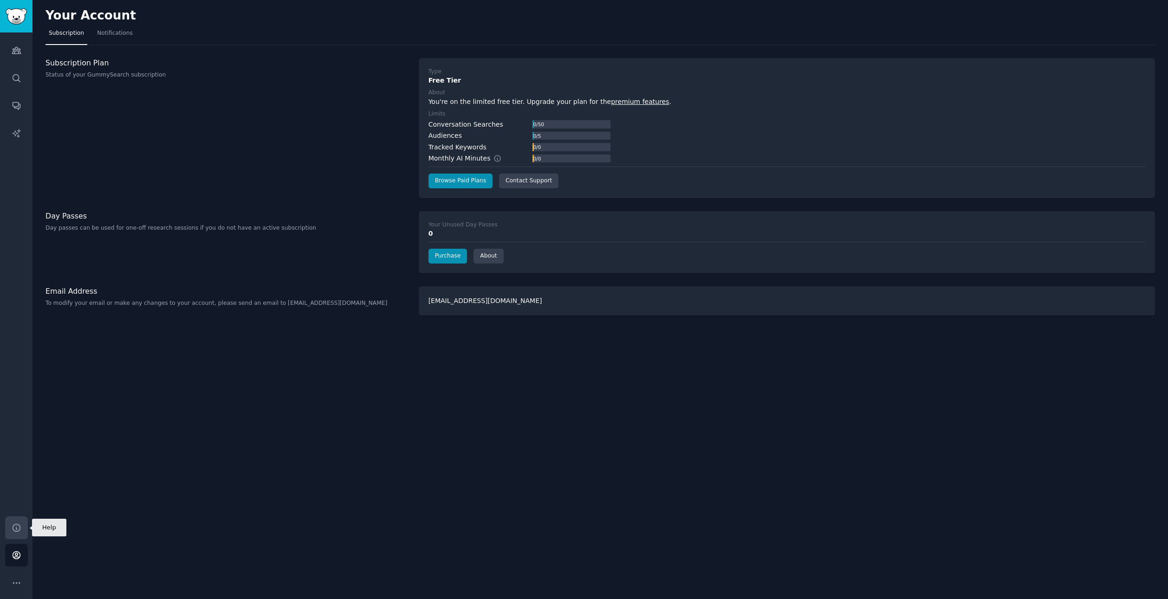
click at [12, 530] on icon "Sidebar" at bounding box center [17, 528] width 10 height 10
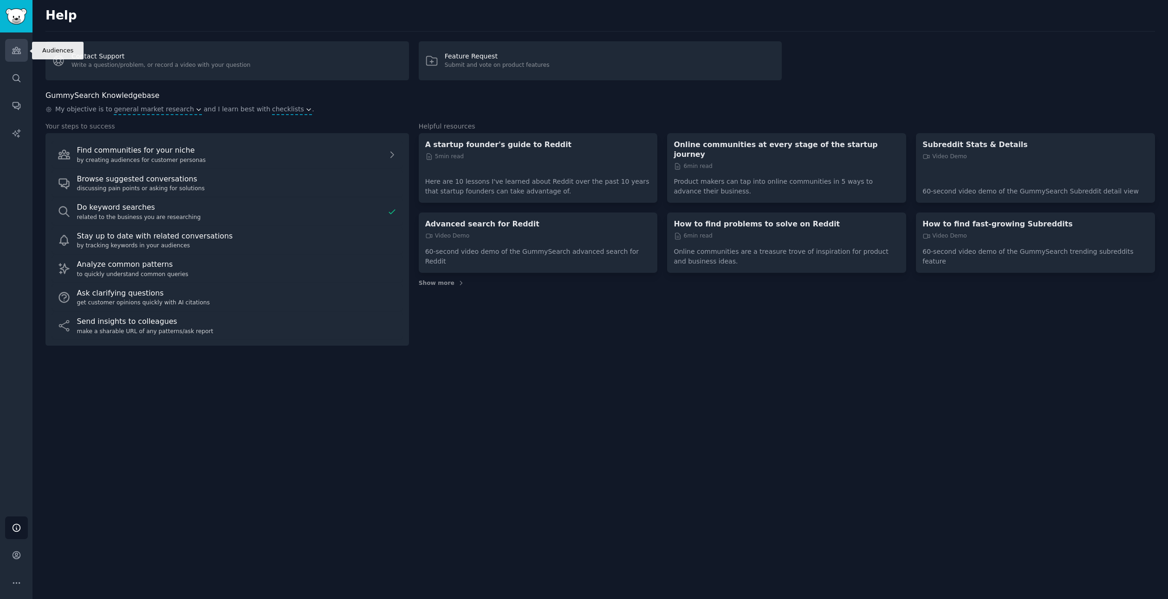
click at [18, 54] on icon "Sidebar" at bounding box center [17, 51] width 10 height 10
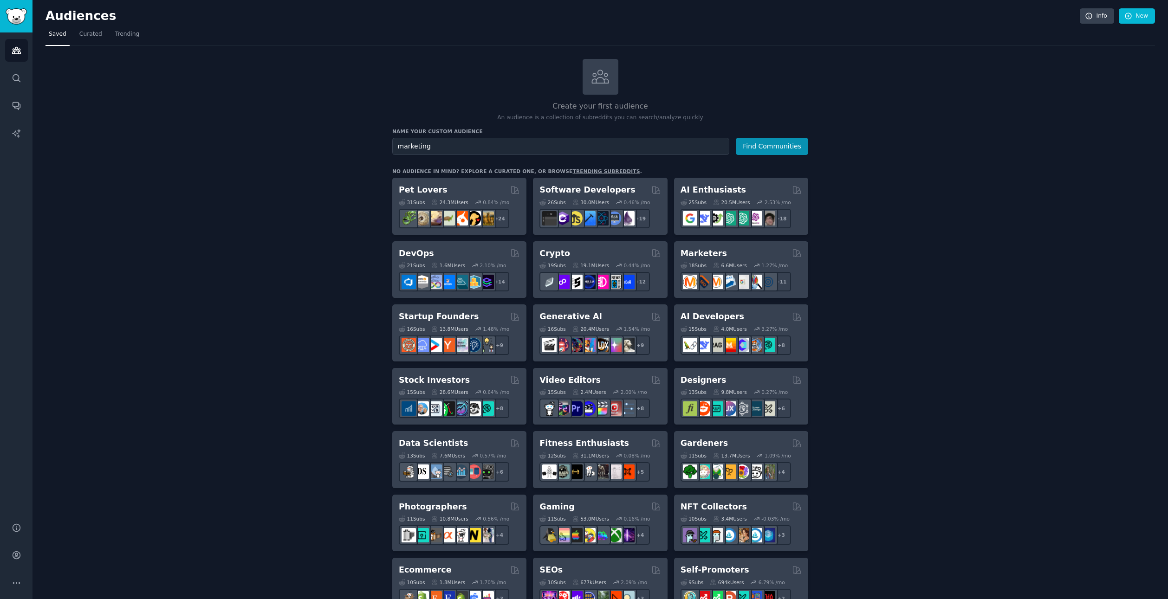
click at [395, 148] on input "marketing" at bounding box center [560, 146] width 337 height 17
type input "AI marketing"
click at [736, 138] on button "Find Communities" at bounding box center [772, 146] width 72 height 17
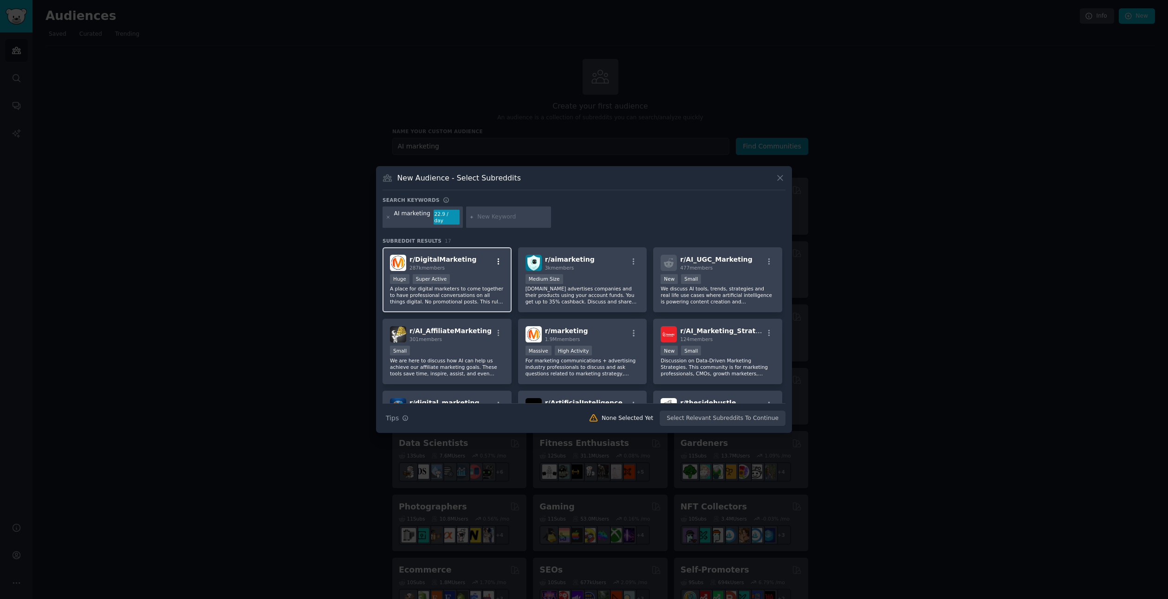
click at [498, 258] on icon "button" at bounding box center [499, 261] width 2 height 7
click at [457, 277] on div "Relevant Subreddit" at bounding box center [444, 281] width 54 height 8
click at [388, 217] on icon at bounding box center [388, 217] width 2 height 2
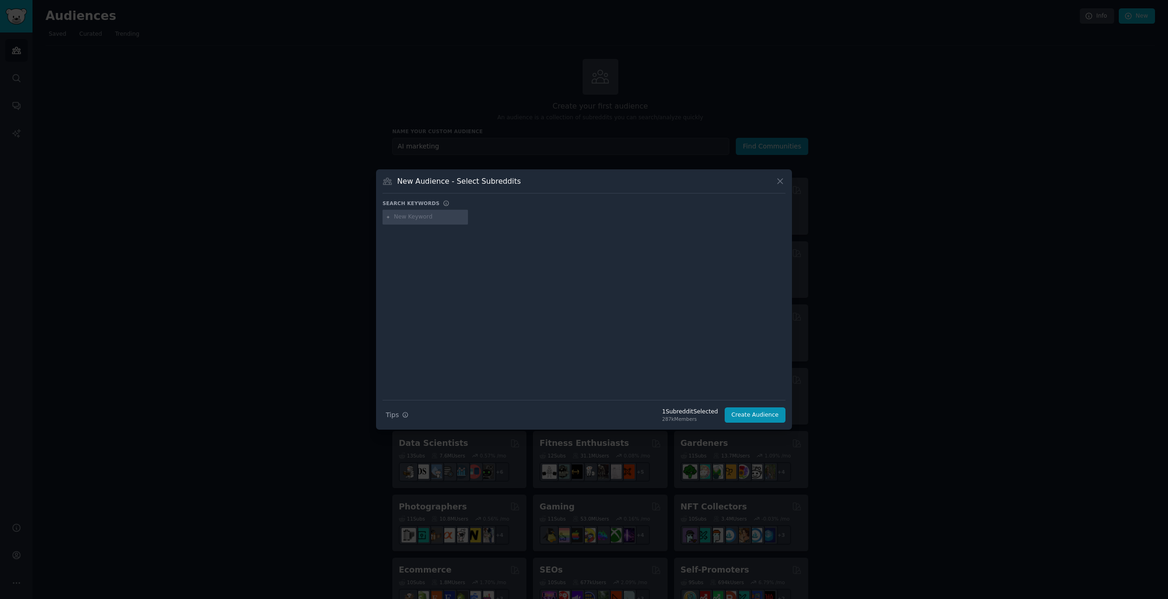
click at [406, 217] on input "text" at bounding box center [429, 217] width 71 height 8
type input "r"
type input "c"
type input "real estate"
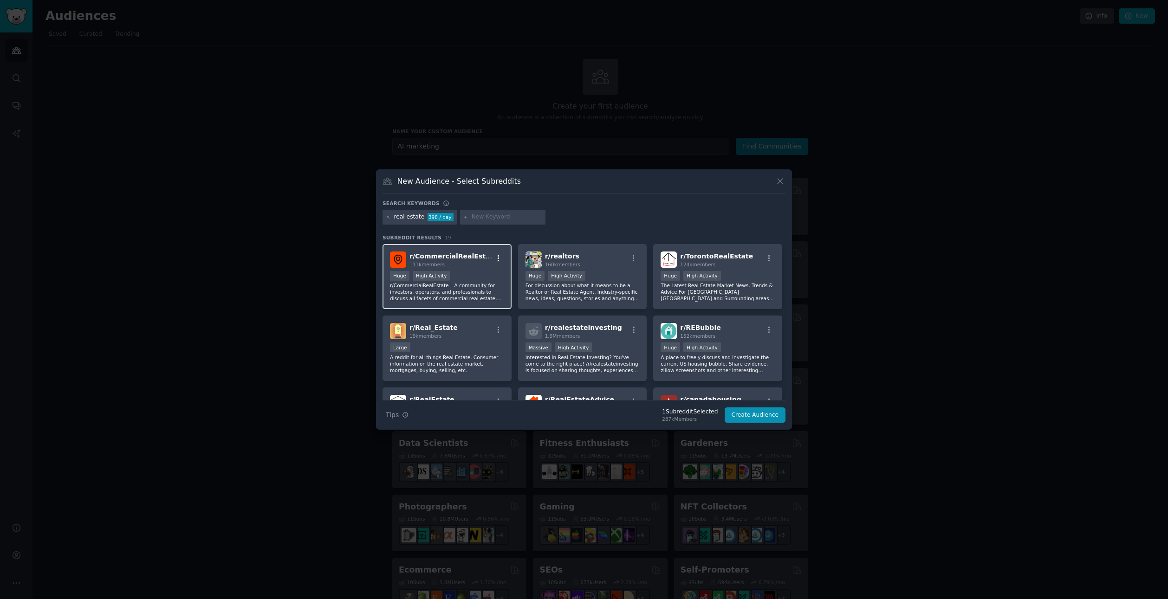
click at [499, 257] on icon "button" at bounding box center [499, 258] width 8 height 8
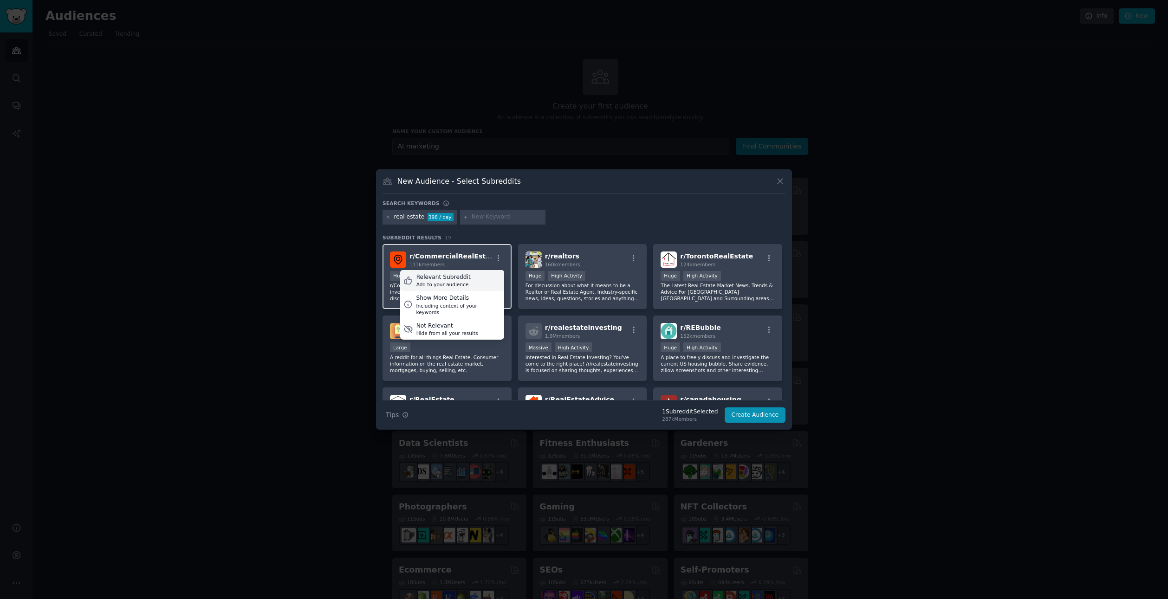
click at [475, 280] on div "Relevant Subreddit Add to your audience" at bounding box center [452, 280] width 104 height 21
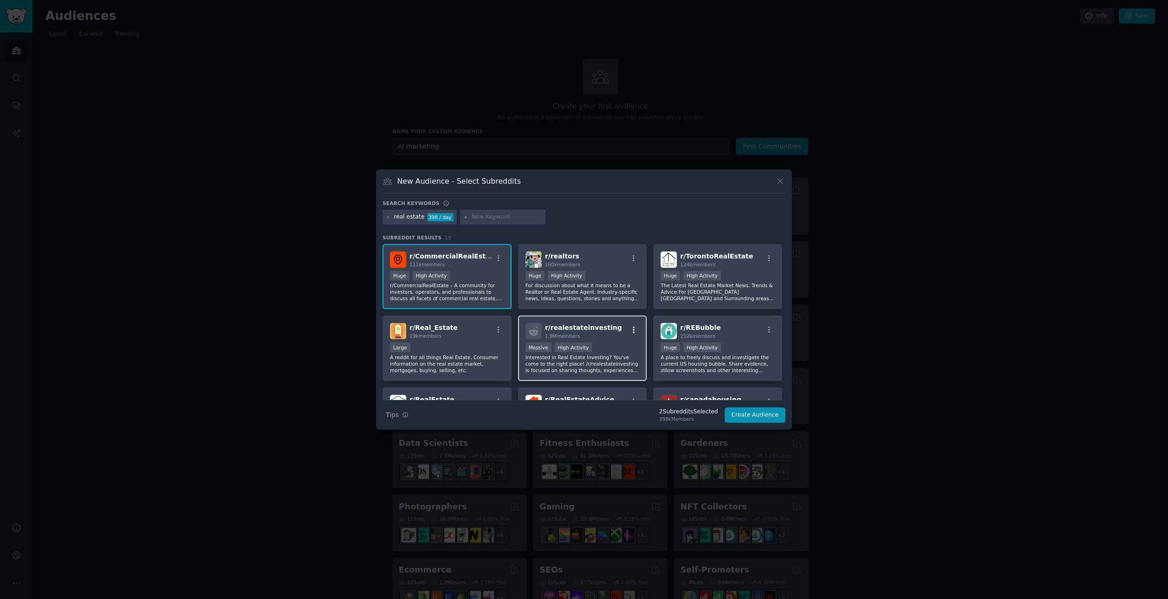
click at [634, 329] on icon "button" at bounding box center [634, 330] width 8 height 8
click at [602, 350] on div "Relevant Subreddit Add to your audience" at bounding box center [587, 352] width 104 height 21
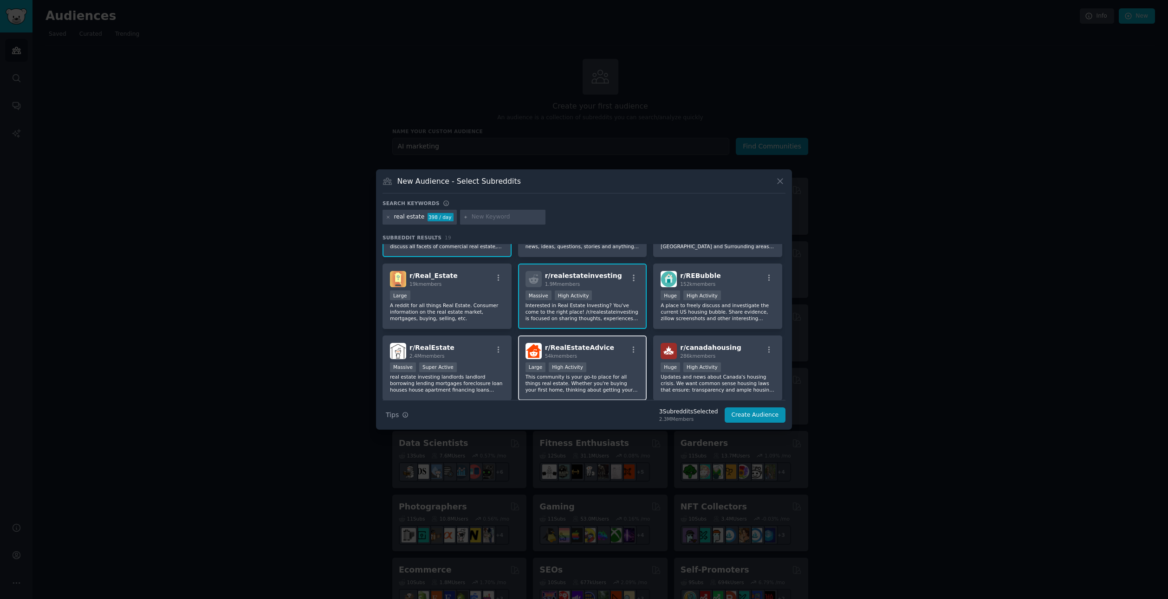
scroll to position [57, 0]
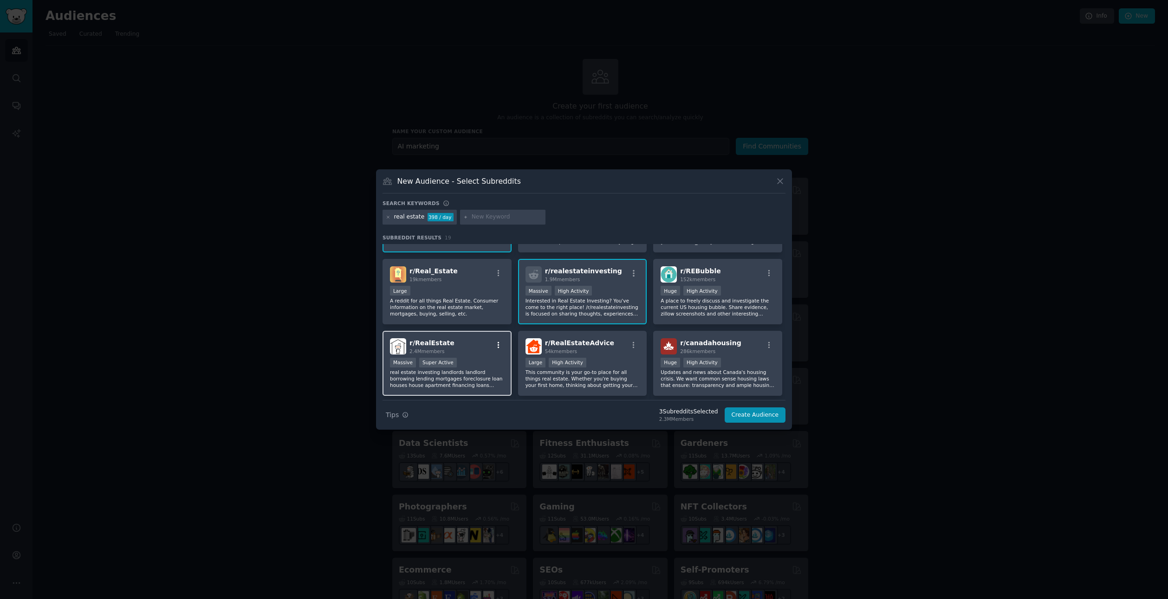
click at [498, 342] on icon "button" at bounding box center [499, 345] width 2 height 7
click at [476, 367] on div "Relevant Subreddit Add to your audience" at bounding box center [452, 367] width 104 height 21
click at [754, 417] on button "Create Audience" at bounding box center [755, 416] width 61 height 16
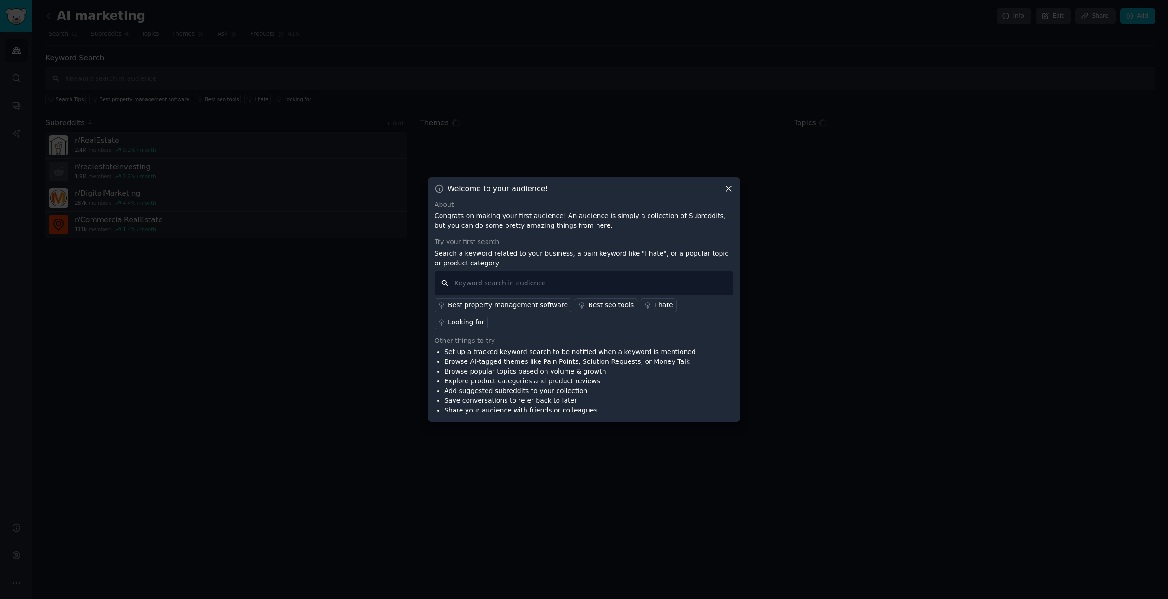
click at [489, 293] on input "text" at bounding box center [584, 284] width 299 height 24
click at [470, 306] on div "automation" at bounding box center [467, 305] width 38 height 10
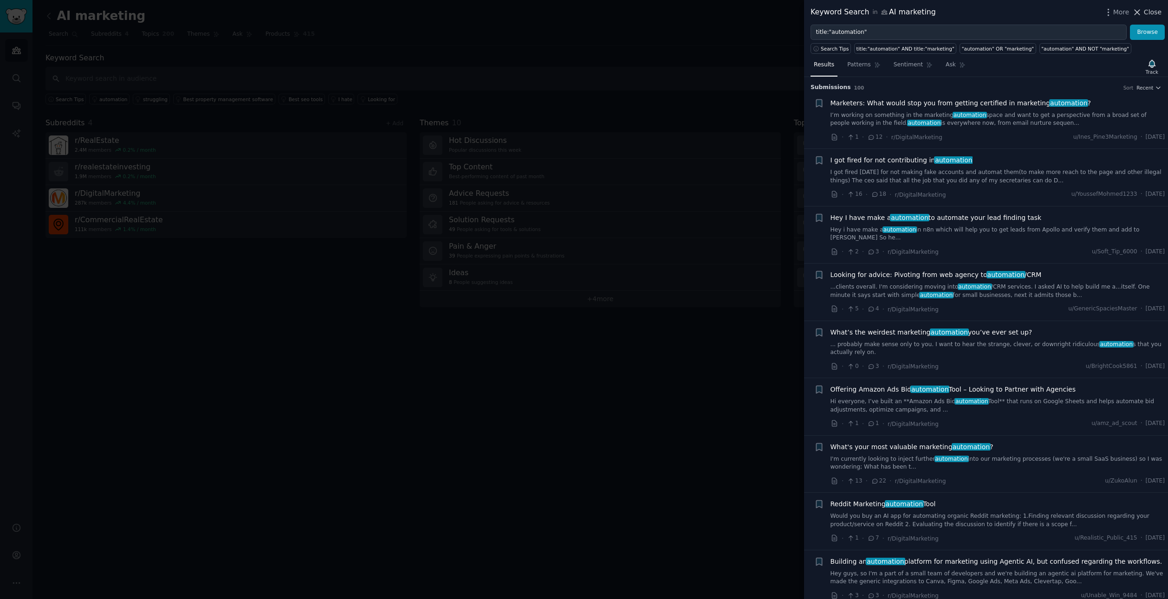
click at [1141, 13] on icon at bounding box center [1138, 12] width 10 height 10
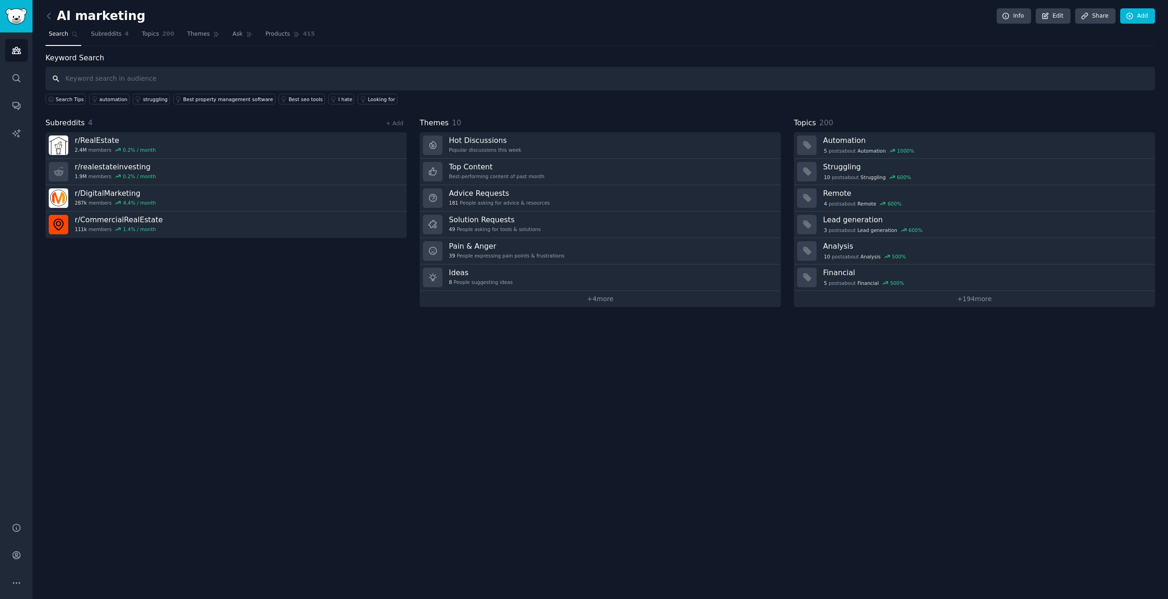
click at [140, 80] on input "text" at bounding box center [601, 79] width 1110 height 24
type input "video marketing"
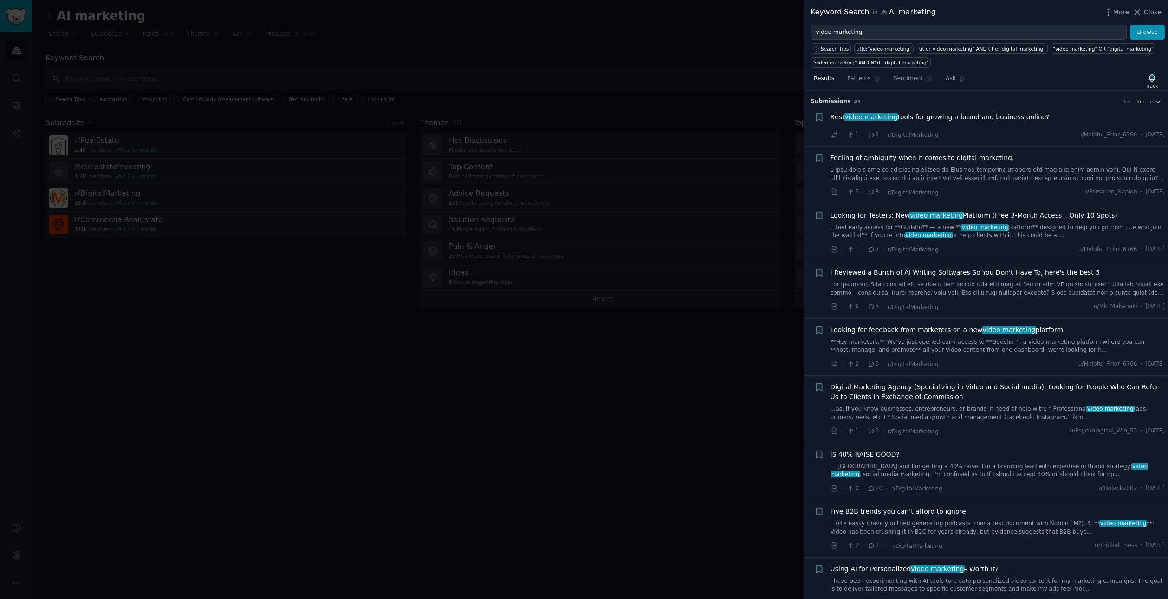
click at [975, 117] on span "Best video marketing tools for growing a brand and business online?" at bounding box center [940, 117] width 219 height 10
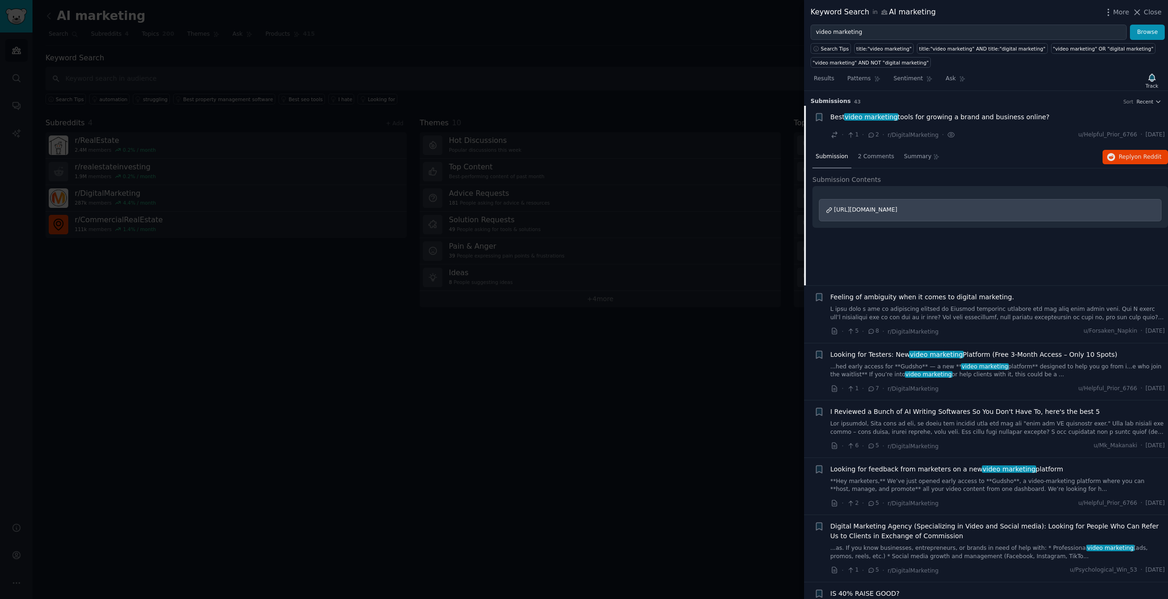
click at [1162, 12] on div "Keyword Search in AI marketing More Close" at bounding box center [986, 12] width 364 height 25
click at [1155, 12] on span "Close" at bounding box center [1153, 12] width 18 height 10
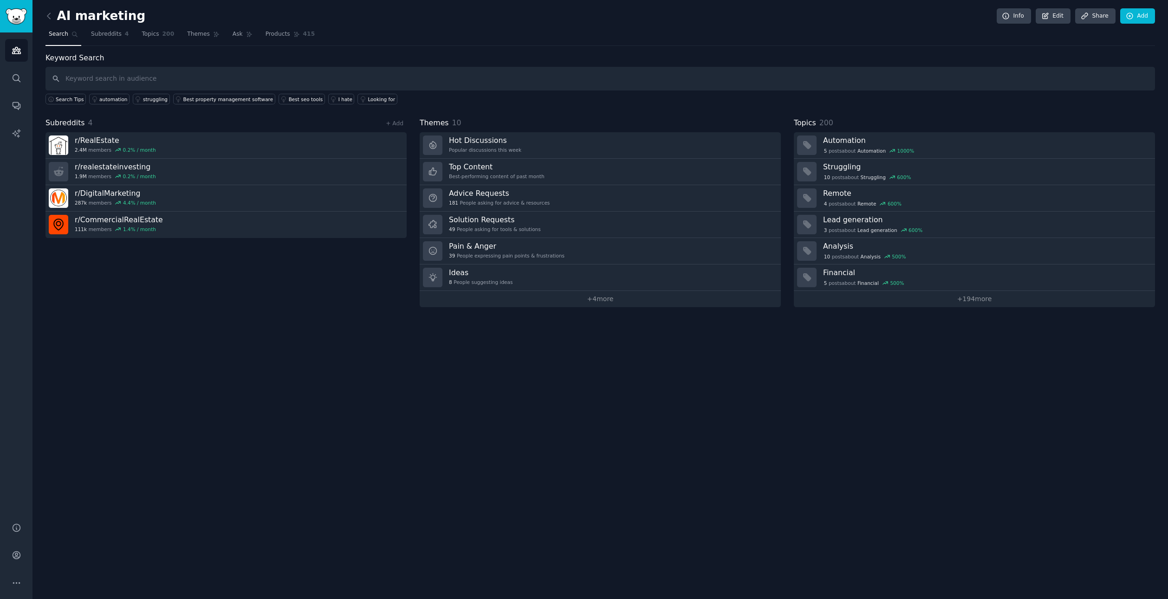
click at [256, 360] on div "AI marketing Info Edit Share Add Search Subreddits 4 Topics 200 Themes Ask Prod…" at bounding box center [601, 299] width 1136 height 599
click at [228, 146] on link "r/ RealEstate 2.4M members 0.2 % / month" at bounding box center [226, 145] width 361 height 26
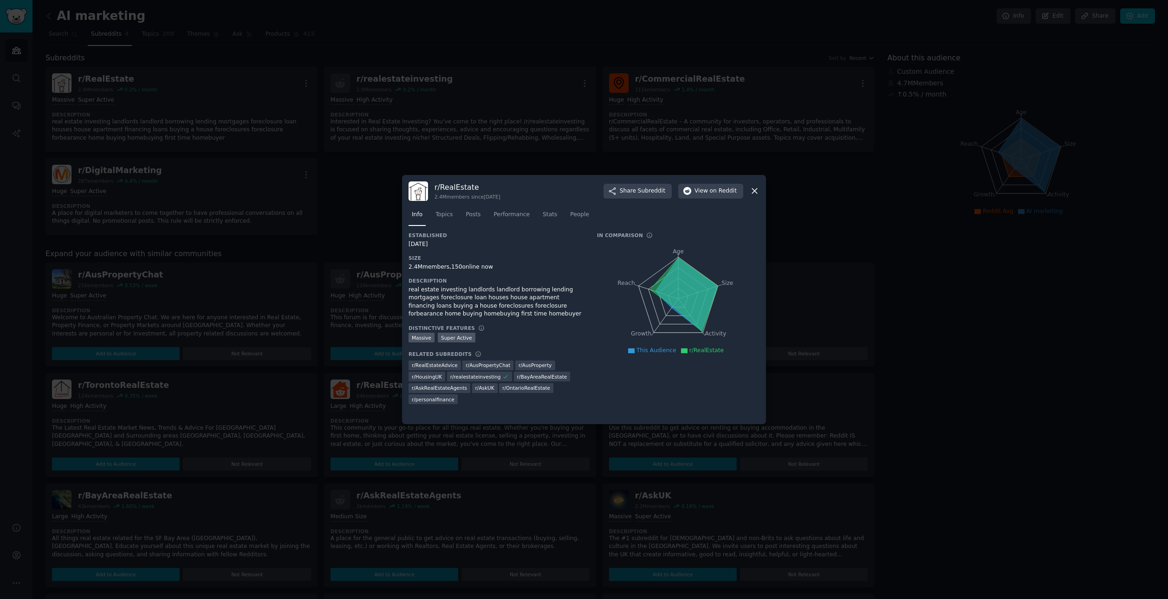
click at [758, 188] on icon at bounding box center [755, 191] width 10 height 10
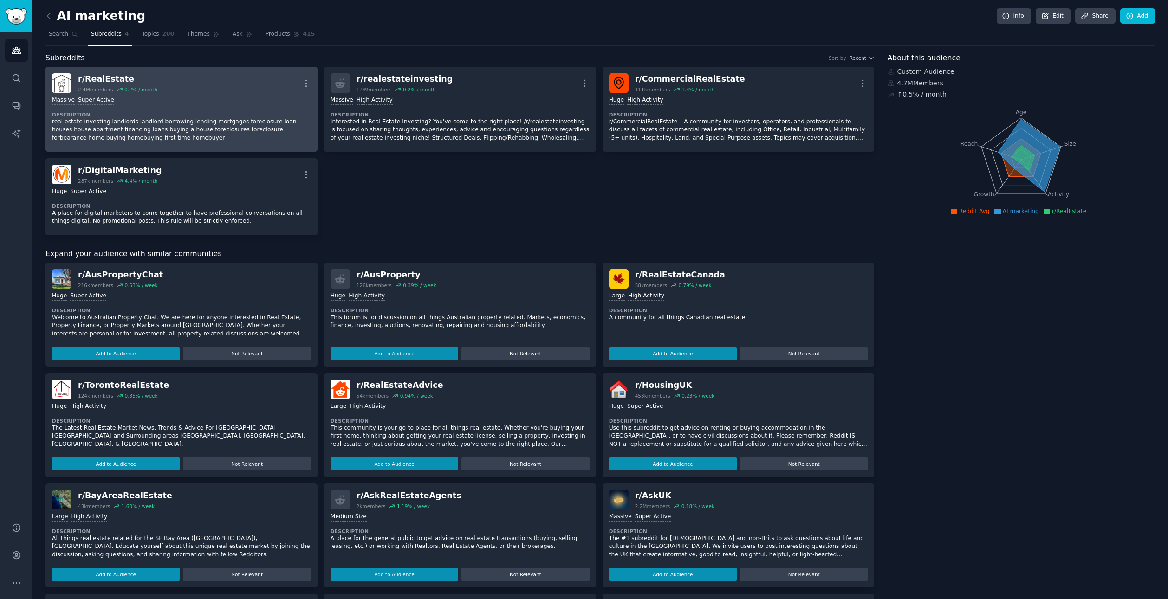
click at [169, 128] on p "real estate investing landlords landlord borrowing lending mortgages foreclosur…" at bounding box center [181, 130] width 259 height 25
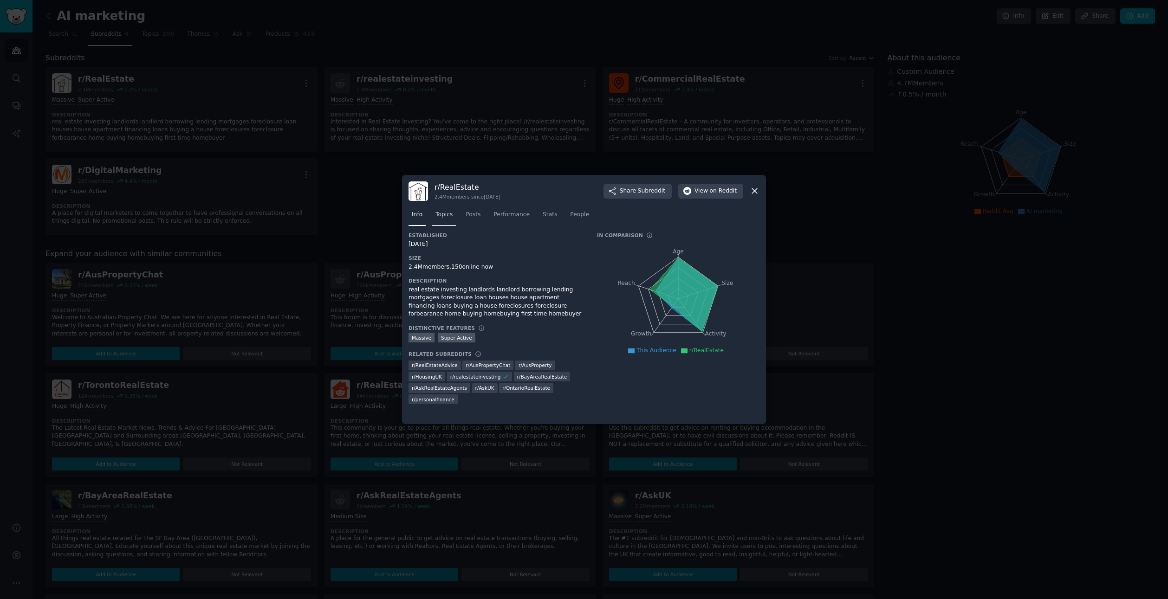
click at [440, 215] on span "Topics" at bounding box center [444, 215] width 17 height 8
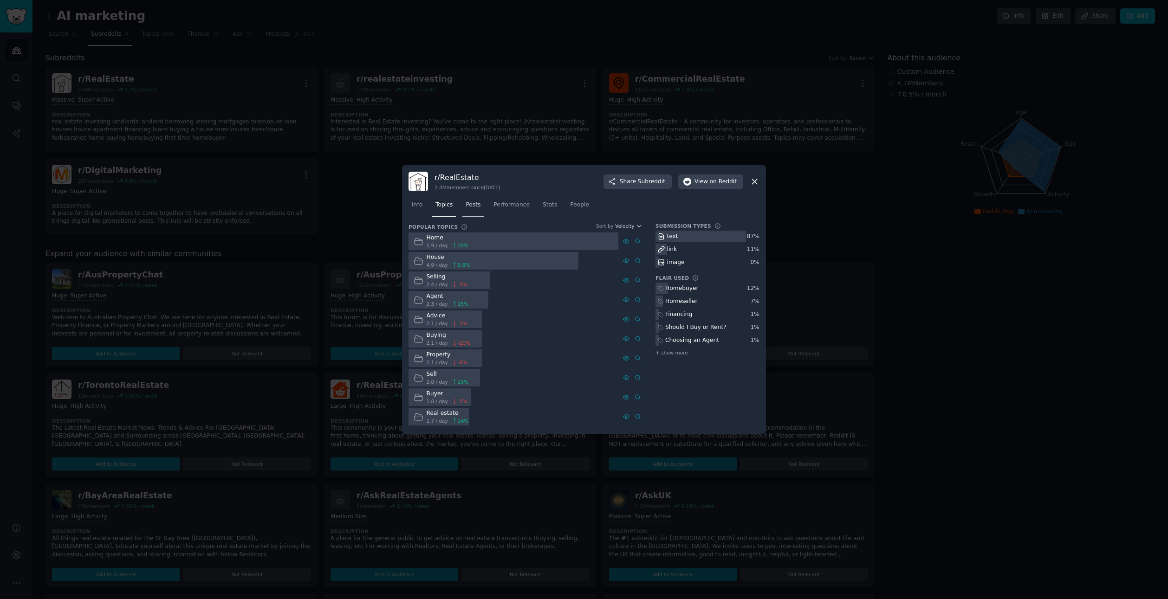
click at [472, 207] on span "Posts" at bounding box center [473, 205] width 15 height 8
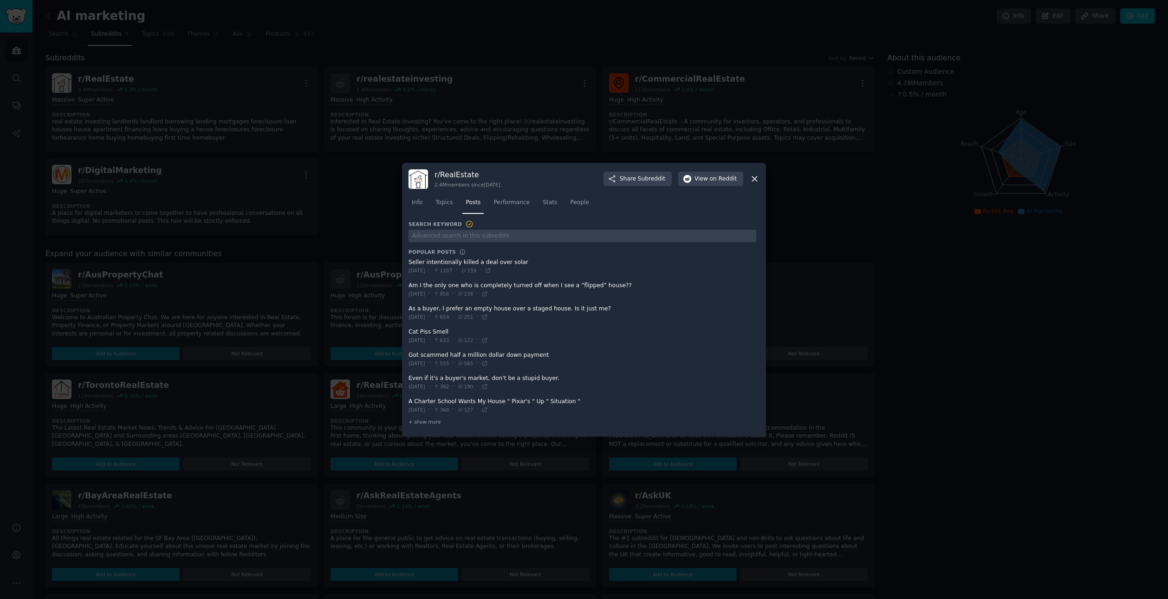
click at [753, 181] on icon at bounding box center [755, 179] width 10 height 10
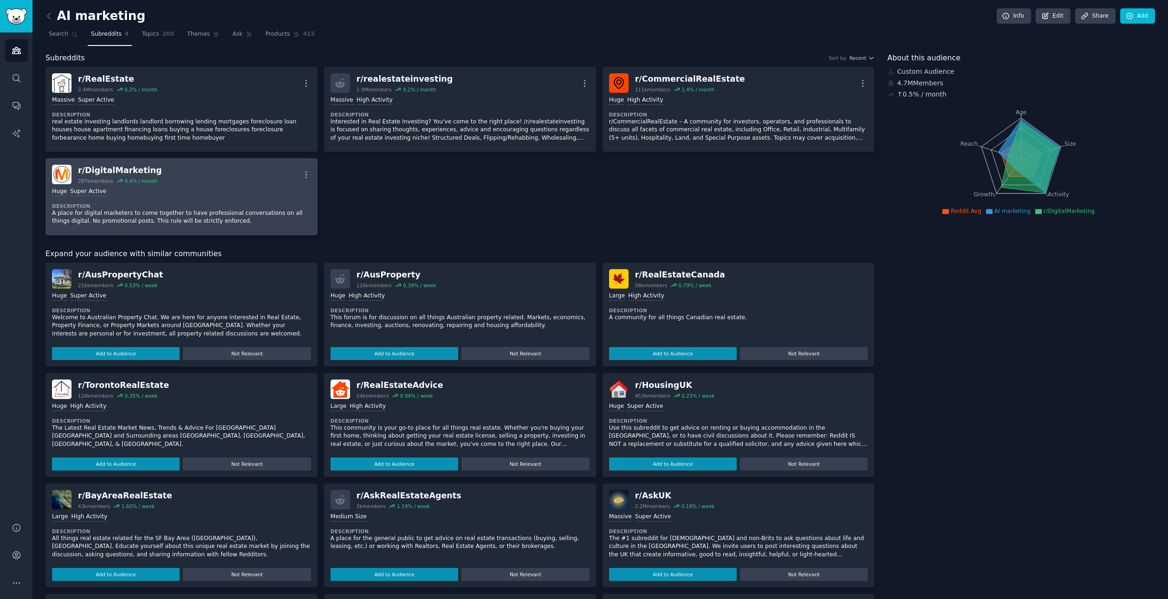
click at [117, 170] on div "r/ DigitalMarketing" at bounding box center [120, 171] width 84 height 12
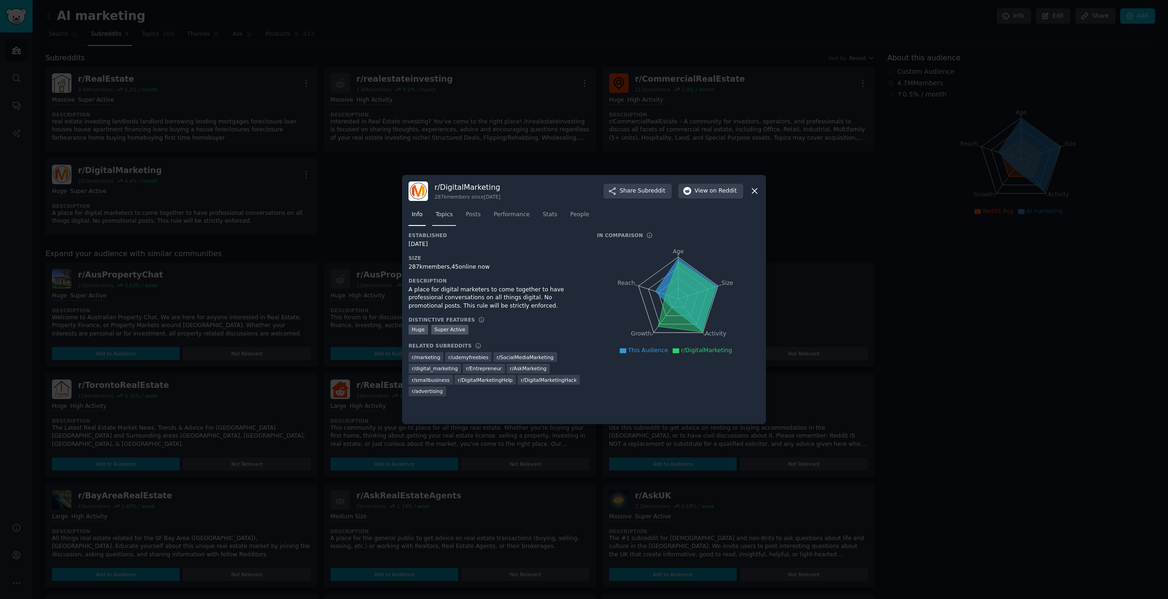
click at [442, 217] on span "Topics" at bounding box center [444, 215] width 17 height 8
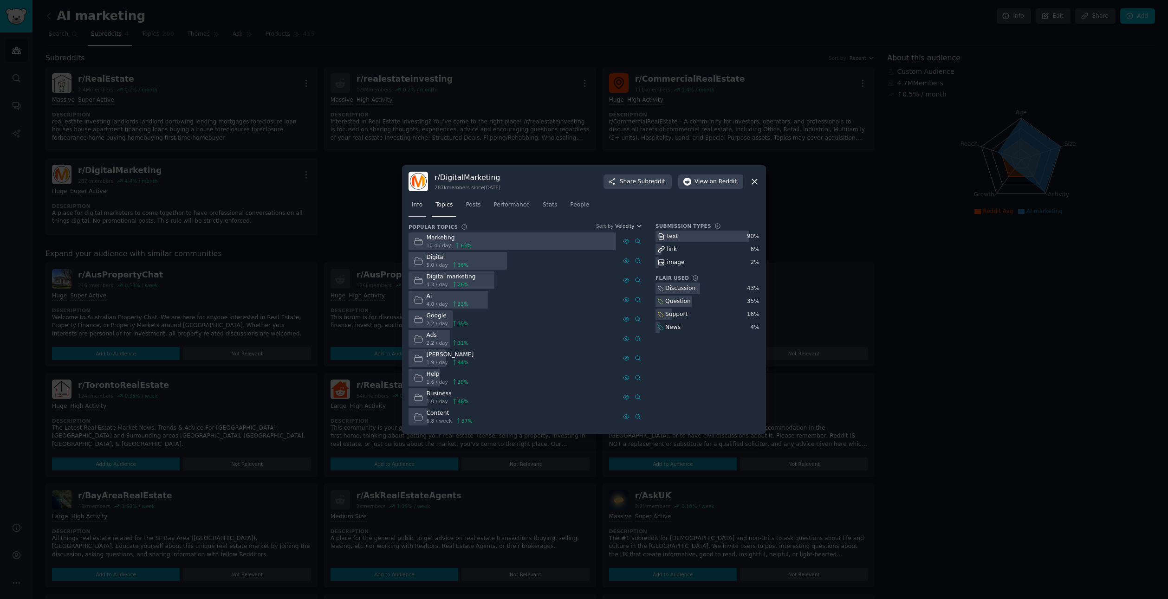
click at [420, 207] on span "Info" at bounding box center [417, 205] width 11 height 8
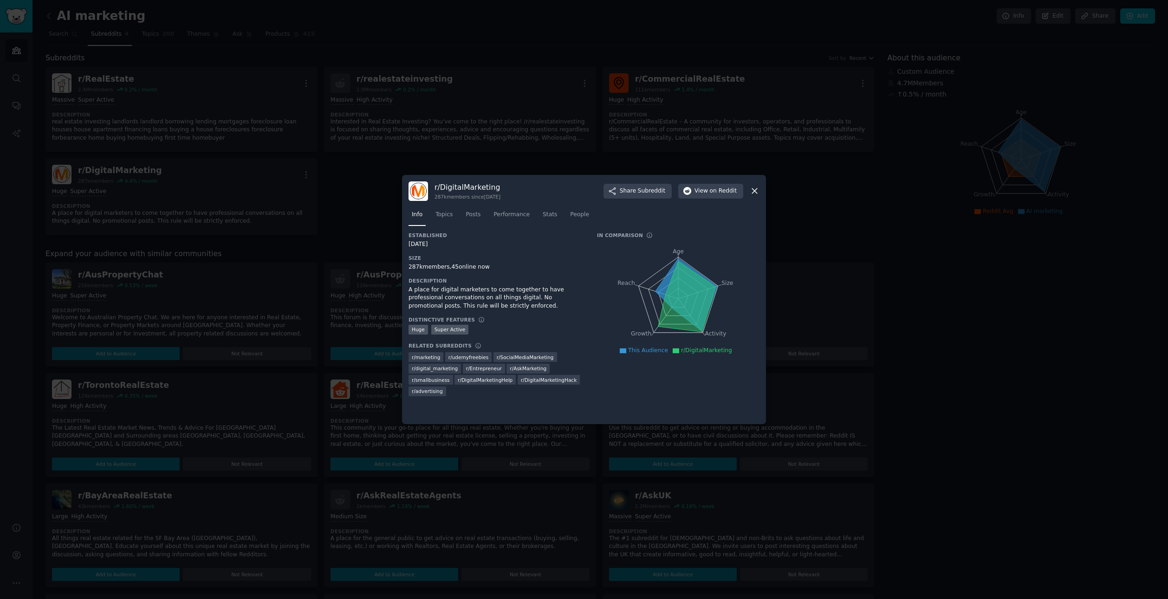
click at [755, 186] on icon at bounding box center [755, 191] width 10 height 10
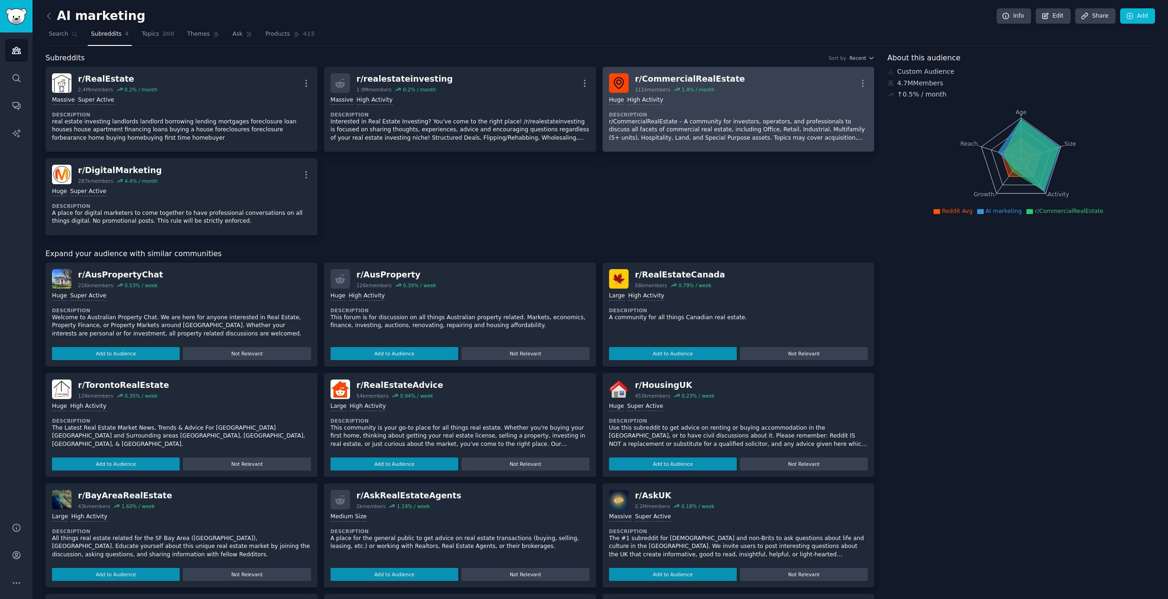
click at [664, 130] on p "r/CommercialRealEstate – A community for investors, operators, and professional…" at bounding box center [738, 130] width 259 height 25
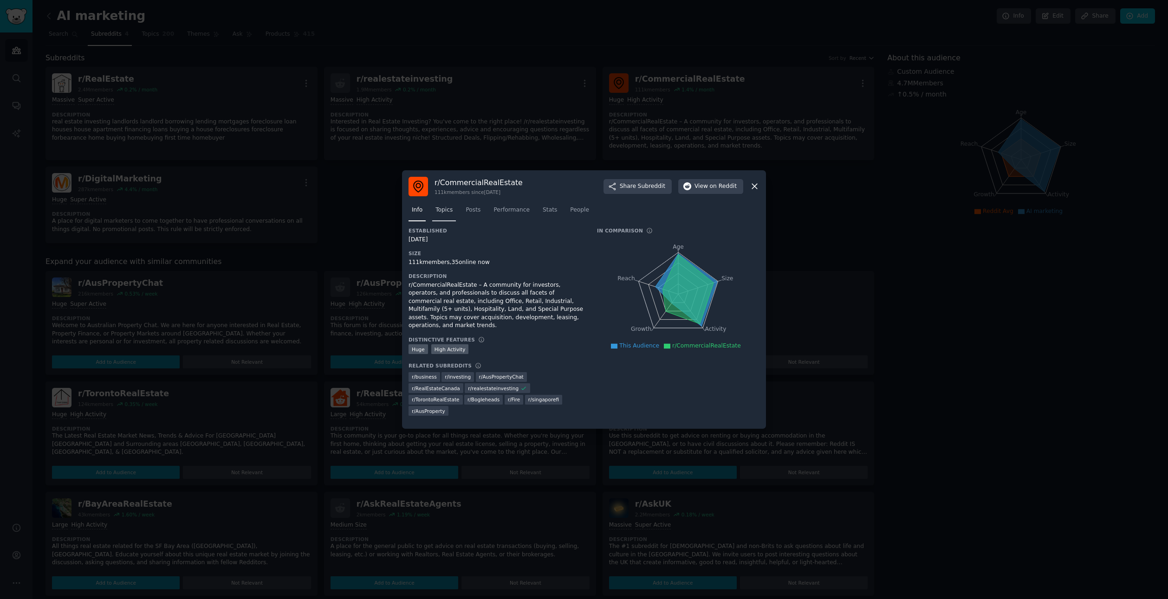
click at [440, 219] on link "Topics" at bounding box center [444, 212] width 24 height 19
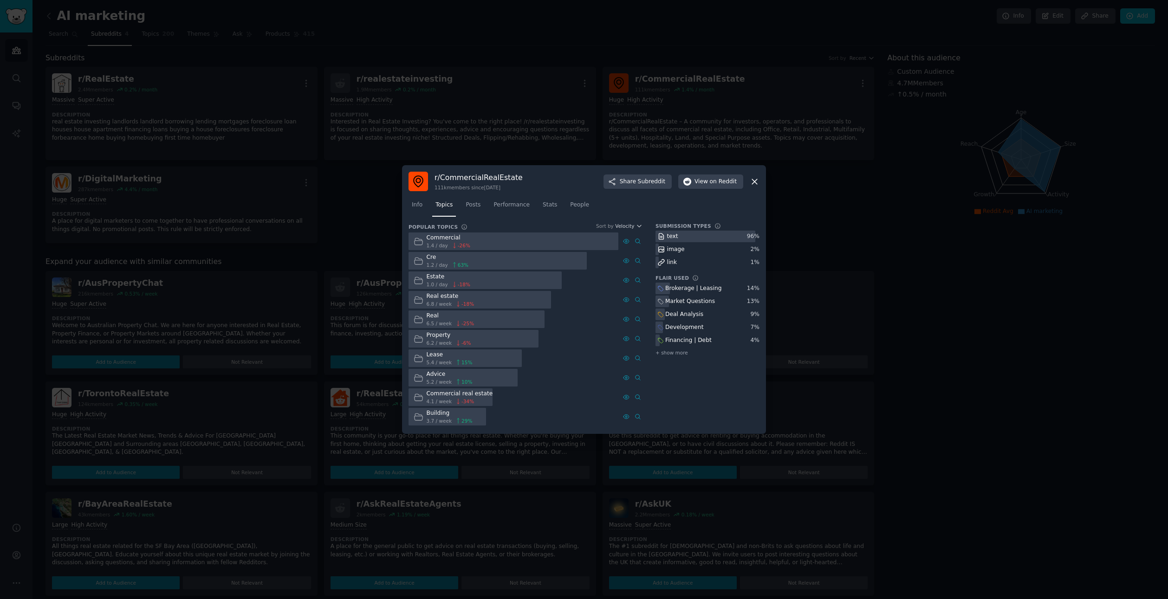
click at [442, 244] on span "1.4 / day" at bounding box center [437, 245] width 21 height 7
click at [496, 244] on div at bounding box center [514, 242] width 210 height 18
click at [445, 234] on div "Commercial" at bounding box center [449, 238] width 44 height 8
click at [441, 239] on div "Commercial" at bounding box center [449, 238] width 44 height 8
click at [417, 241] on icon at bounding box center [419, 242] width 10 height 10
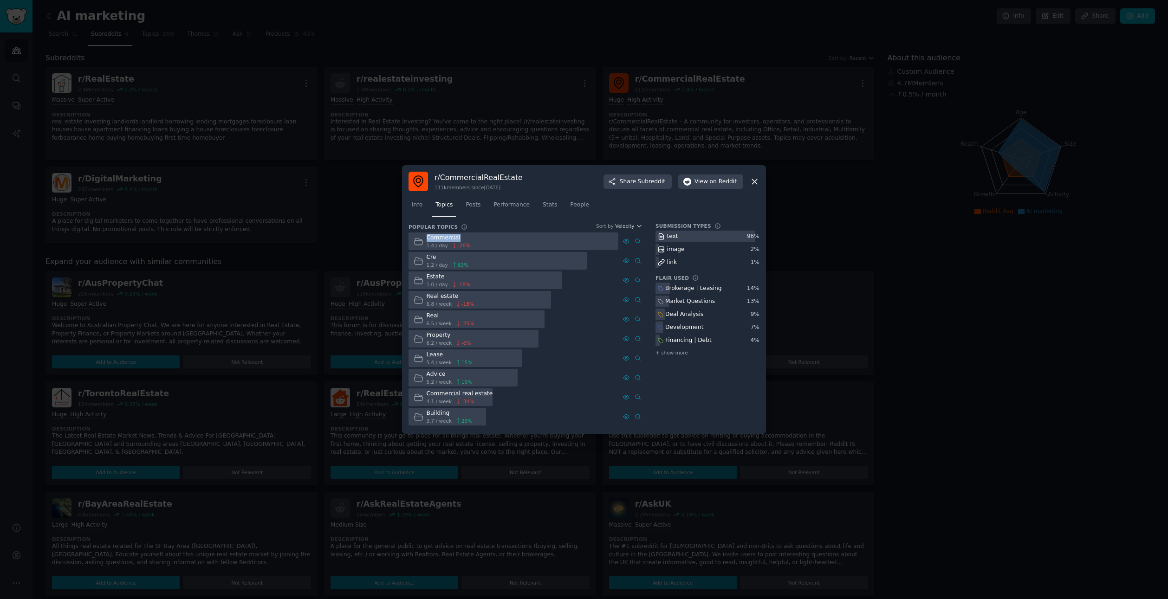
click at [417, 241] on icon at bounding box center [419, 242] width 10 height 10
click at [584, 240] on div at bounding box center [514, 242] width 210 height 18
click at [478, 207] on span "Posts" at bounding box center [473, 205] width 15 height 8
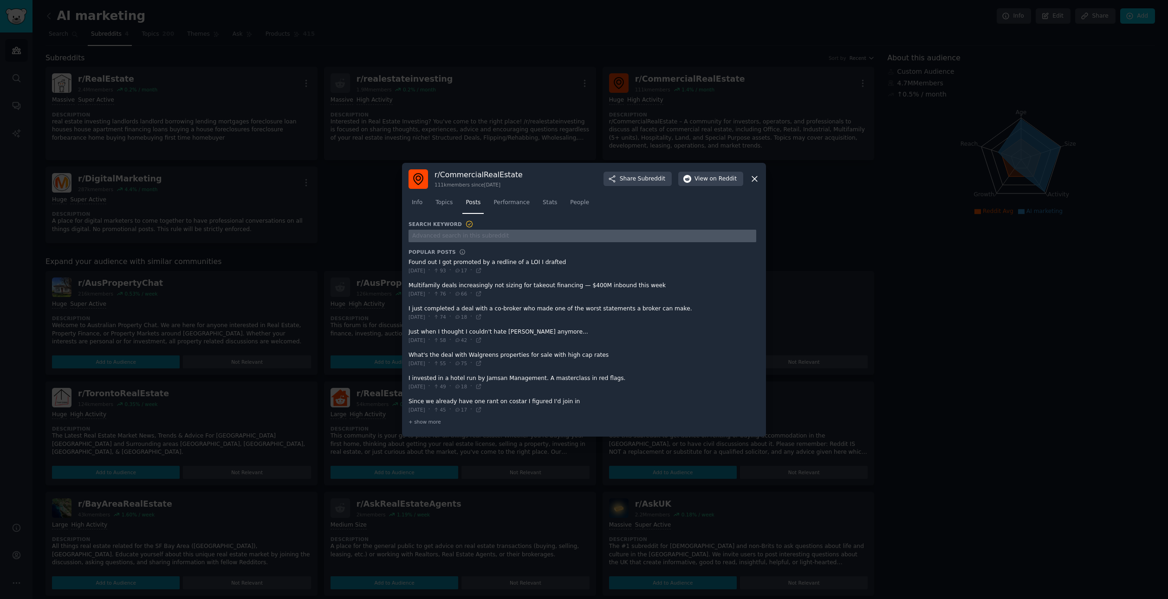
click at [463, 236] on input "text" at bounding box center [583, 236] width 348 height 13
type input "video"
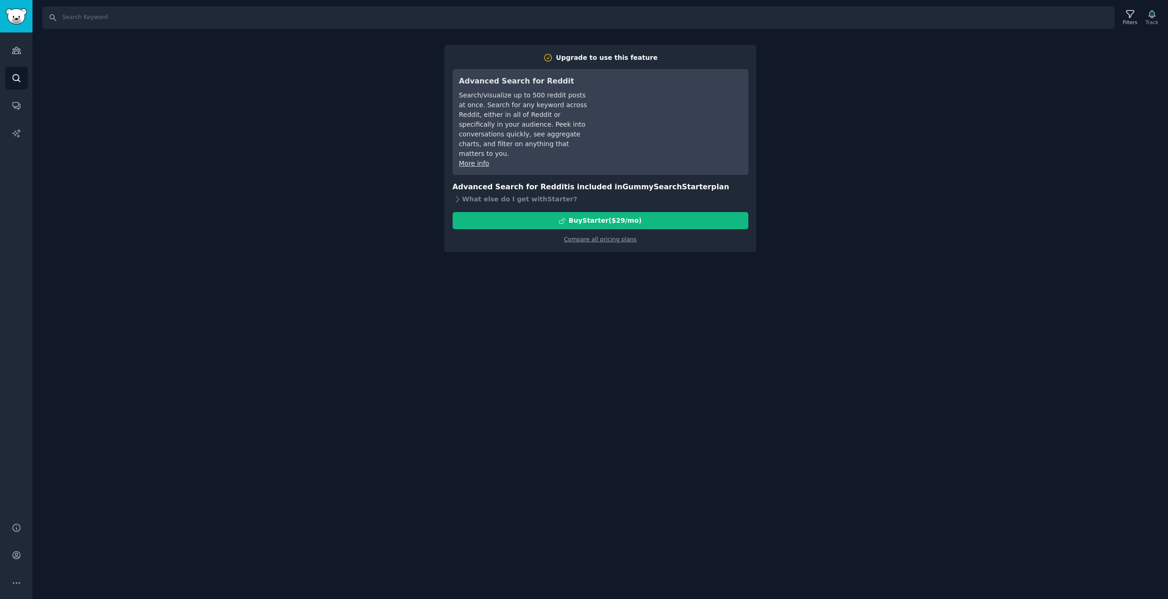
click at [481, 280] on div "Search Filters Track Upgrade to use this feature Advanced Search for Reddit Sea…" at bounding box center [601, 299] width 1136 height 599
click at [802, 96] on div "Search Filters Track Upgrade to use this feature Advanced Search for Reddit Sea…" at bounding box center [601, 299] width 1136 height 599
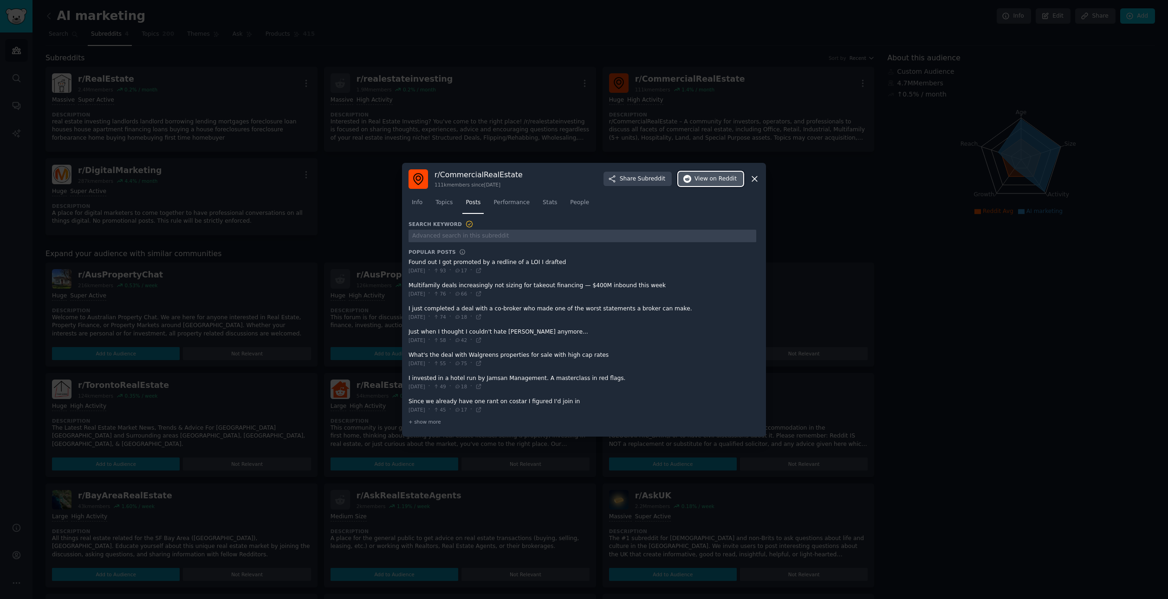
click at [719, 181] on span "on Reddit" at bounding box center [723, 179] width 27 height 8
click at [553, 29] on div at bounding box center [584, 299] width 1168 height 599
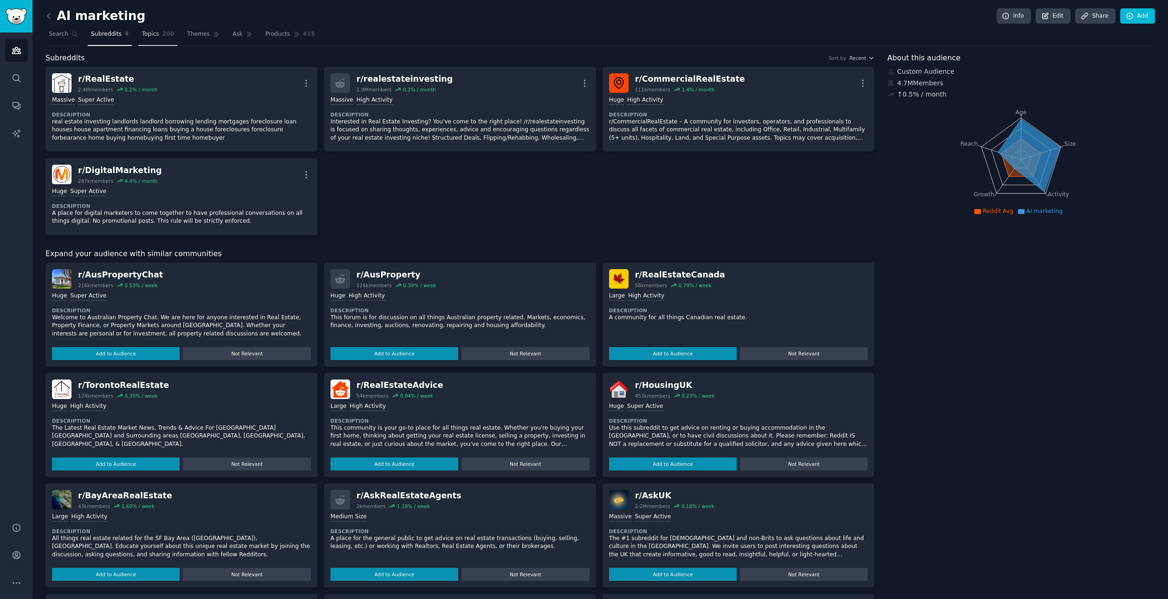
click at [150, 39] on link "Topics 200" at bounding box center [157, 36] width 39 height 19
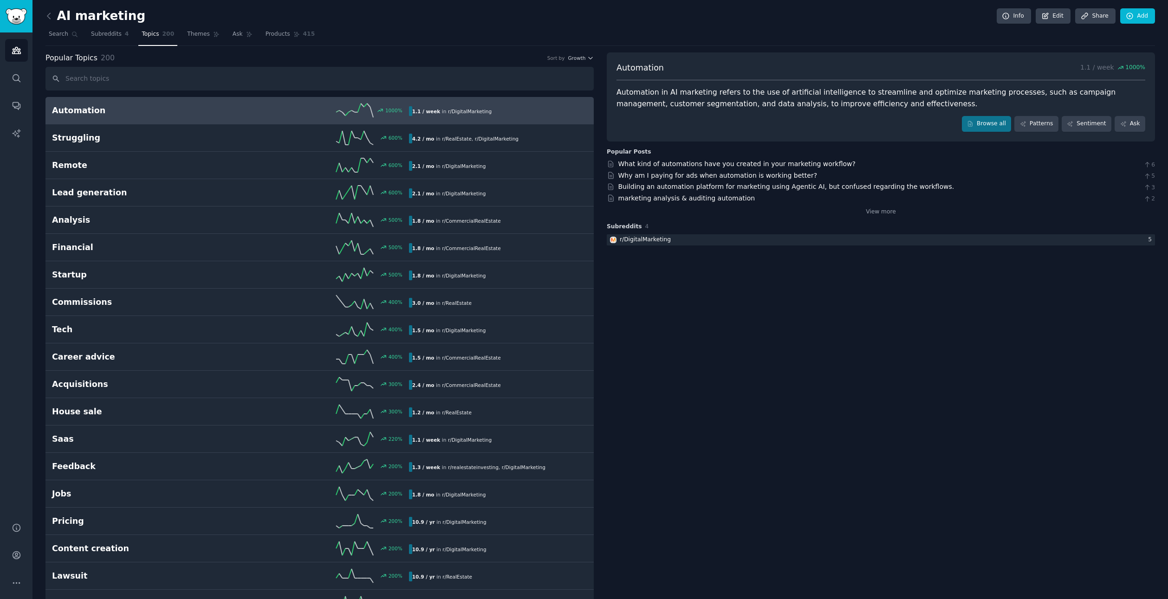
type input "v"
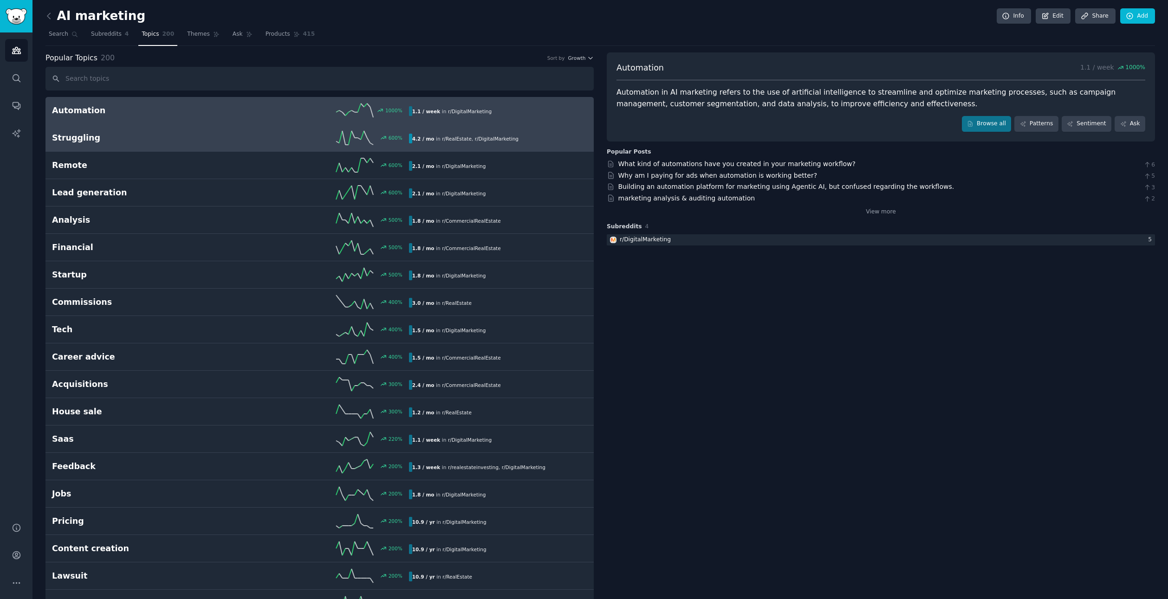
click at [75, 134] on h2 "Struggling" at bounding box center [141, 138] width 178 height 12
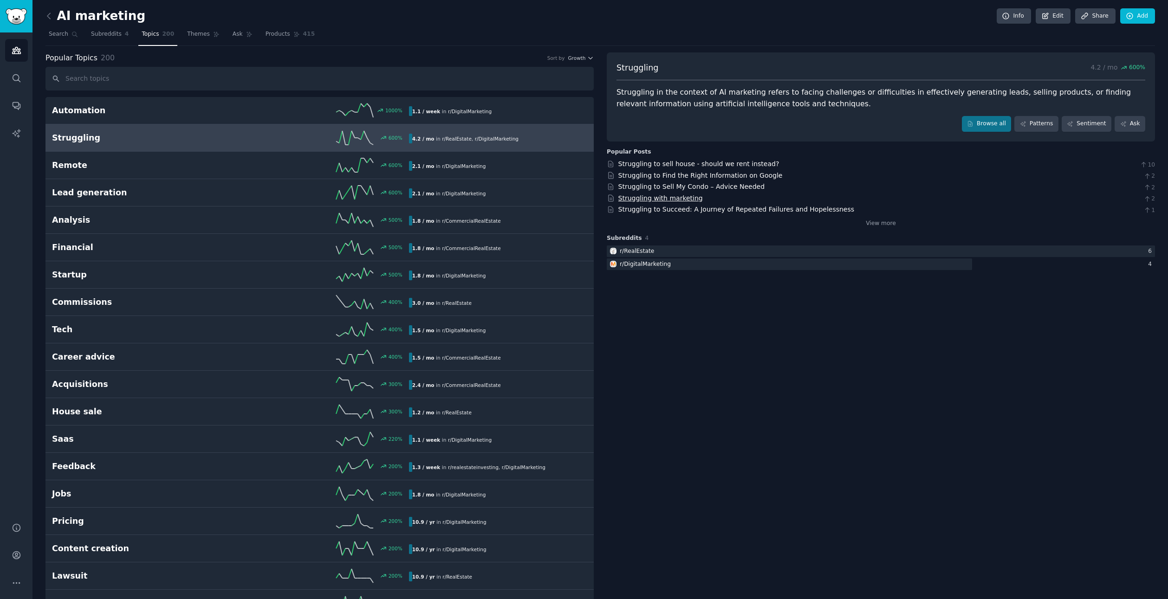
click at [670, 199] on link "Struggling with marketing" at bounding box center [660, 198] width 85 height 7
